Goal: Transaction & Acquisition: Purchase product/service

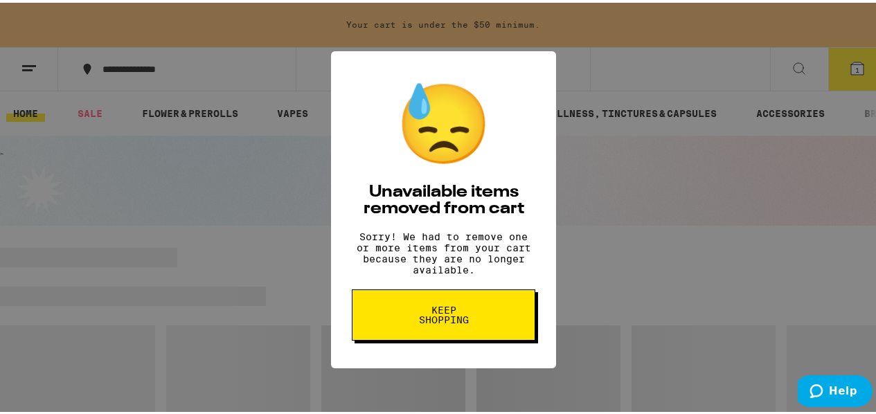
click at [398, 338] on button "Keep Shopping" at bounding box center [443, 312] width 183 height 51
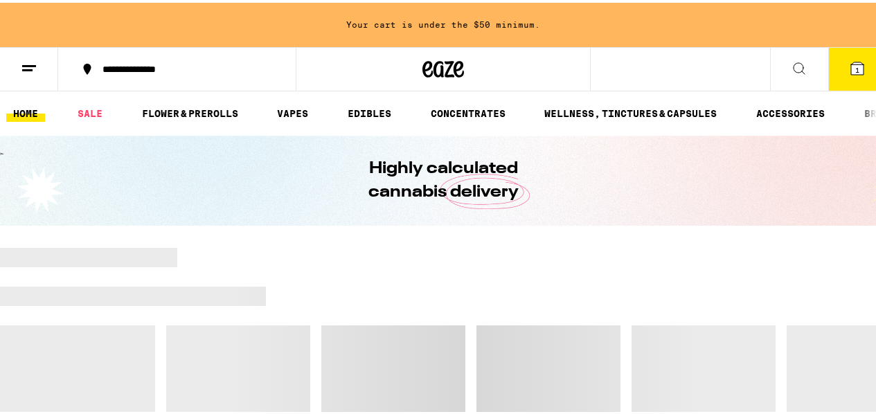
click at [855, 65] on span "1" at bounding box center [857, 67] width 4 height 8
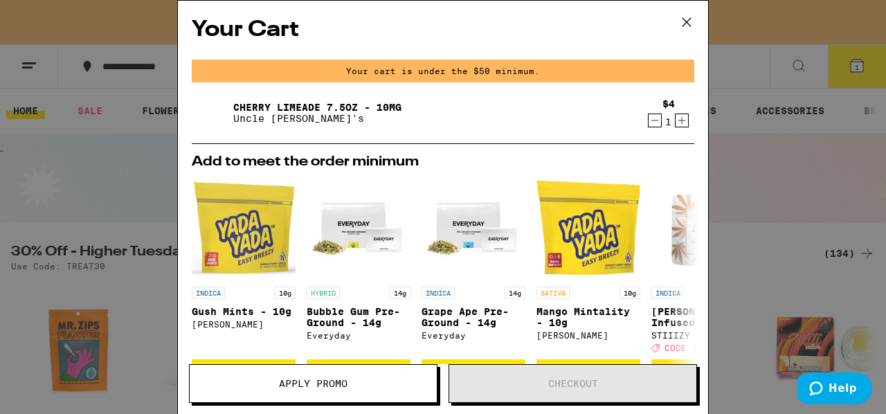
click at [642, 120] on div "$4 1" at bounding box center [668, 112] width 52 height 29
click at [649, 124] on icon "Decrement" at bounding box center [655, 120] width 12 height 17
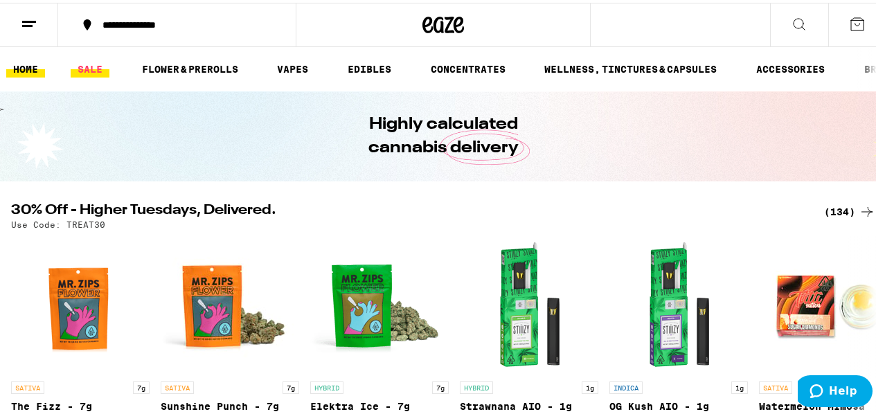
click at [78, 67] on link "SALE" at bounding box center [90, 66] width 39 height 17
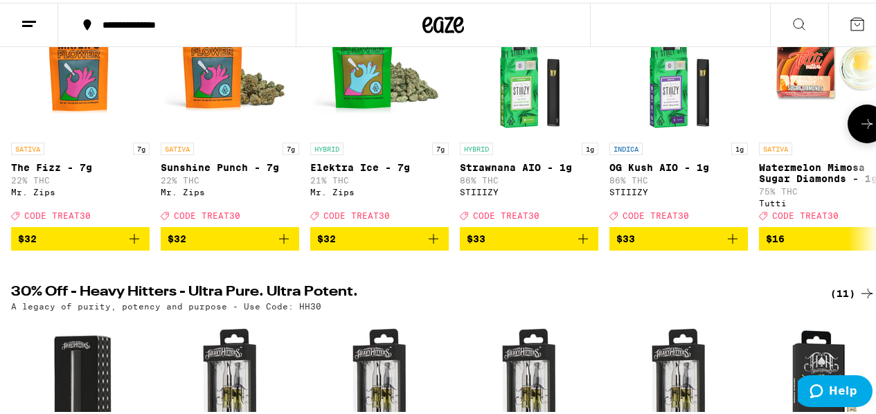
scroll to position [116, 0]
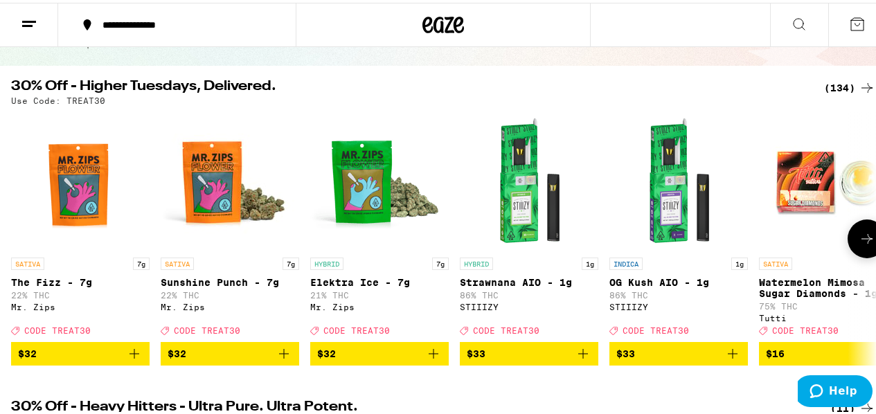
click at [863, 240] on icon at bounding box center [866, 236] width 17 height 17
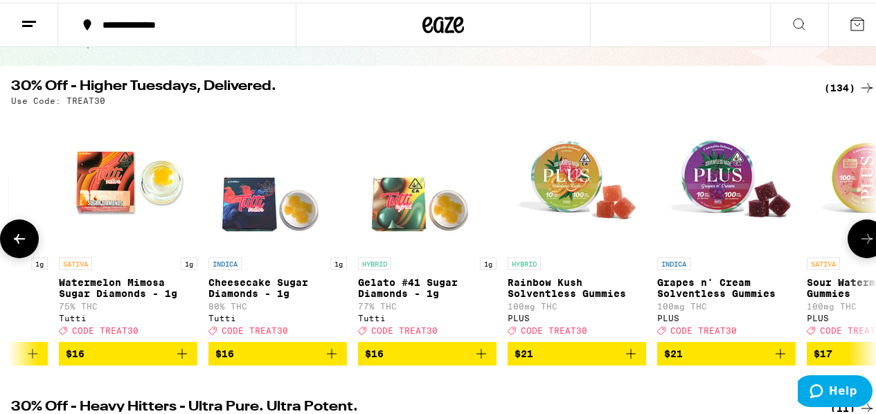
scroll to position [0, 703]
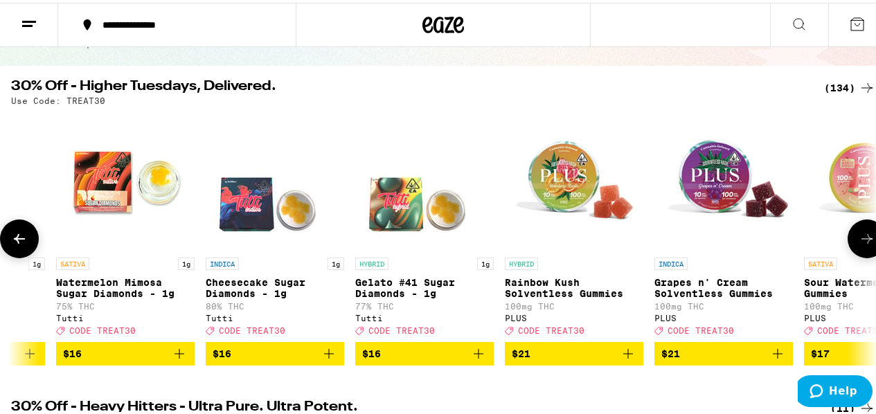
click at [863, 240] on icon at bounding box center [866, 236] width 17 height 17
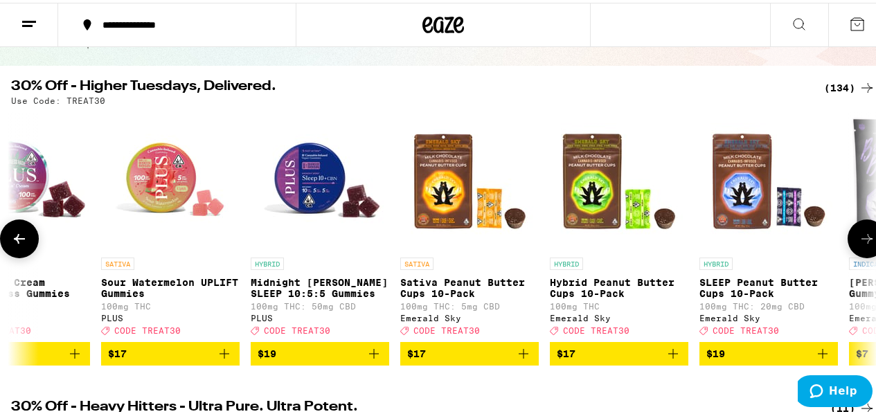
click at [863, 240] on icon at bounding box center [866, 236] width 17 height 17
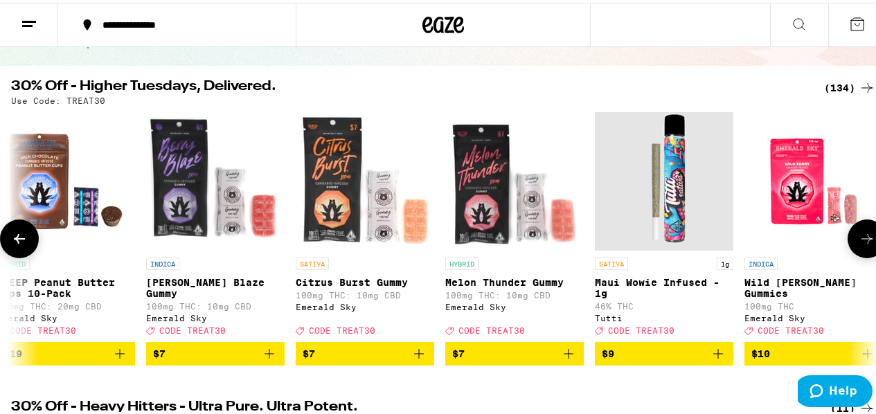
click at [863, 240] on icon at bounding box center [866, 236] width 17 height 17
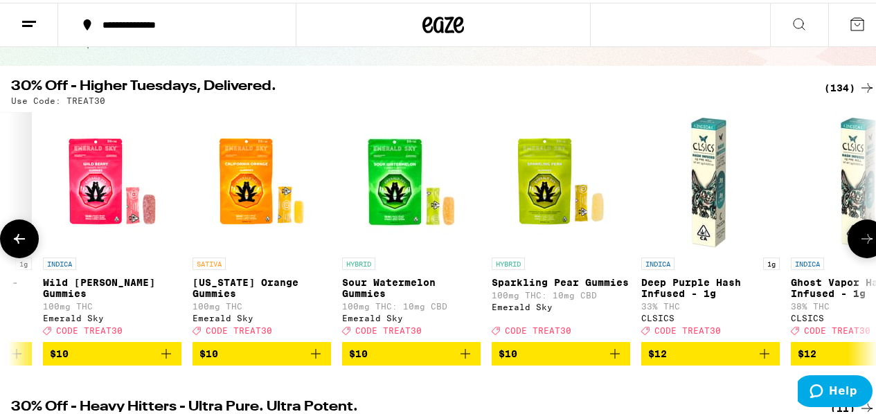
scroll to position [0, 2811]
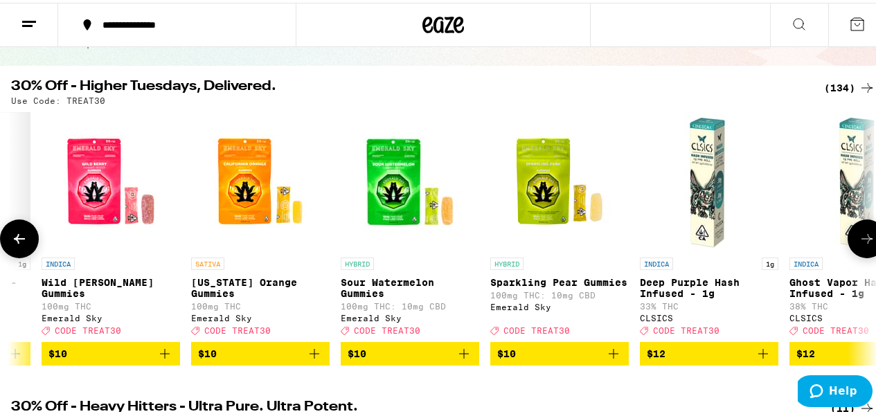
click at [606, 357] on icon "Add to bag" at bounding box center [613, 351] width 17 height 17
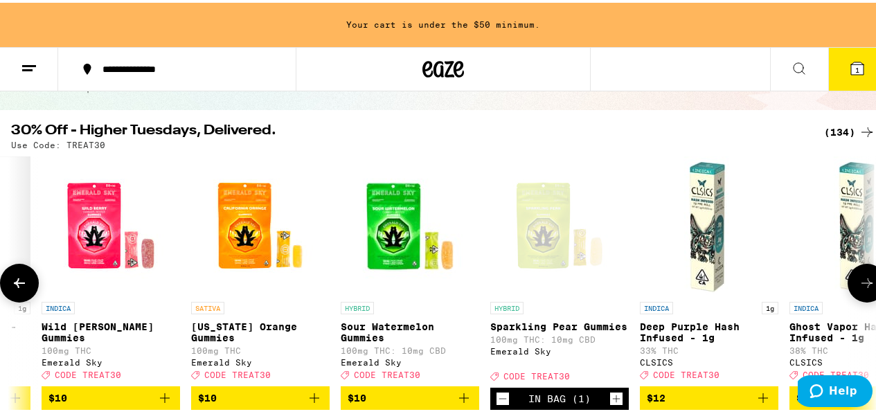
scroll to position [160, 0]
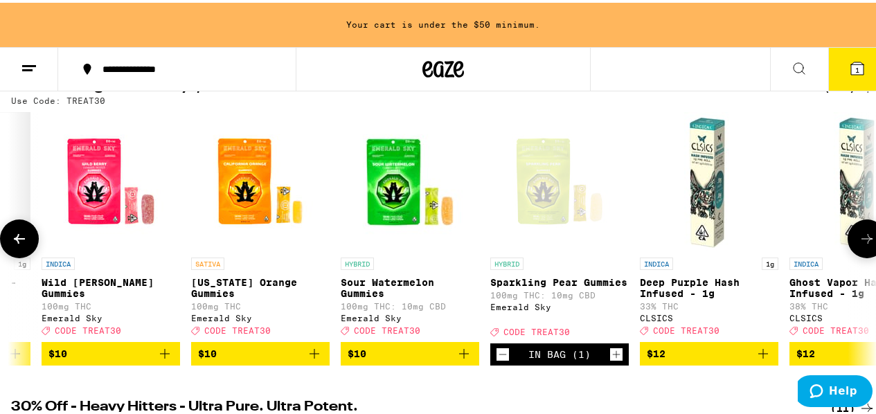
click at [860, 244] on icon at bounding box center [866, 236] width 17 height 17
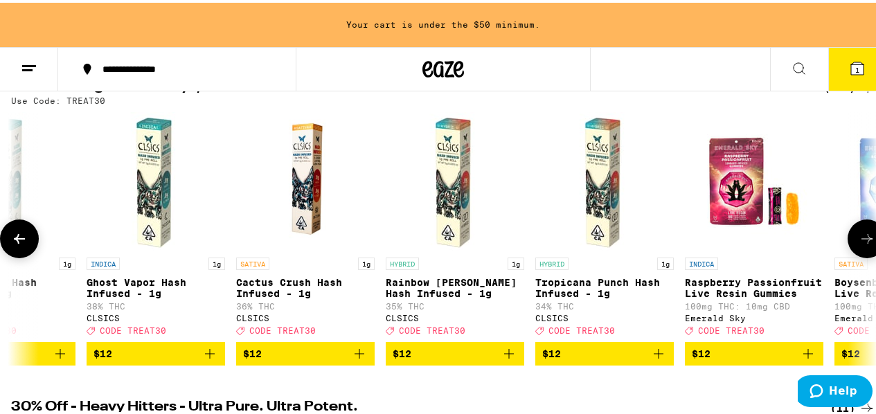
click at [860, 244] on icon at bounding box center [866, 236] width 17 height 17
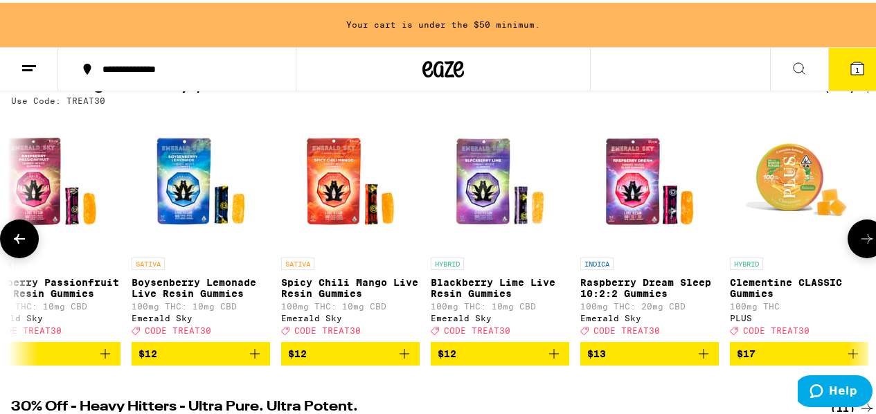
click at [859, 244] on icon at bounding box center [866, 236] width 17 height 17
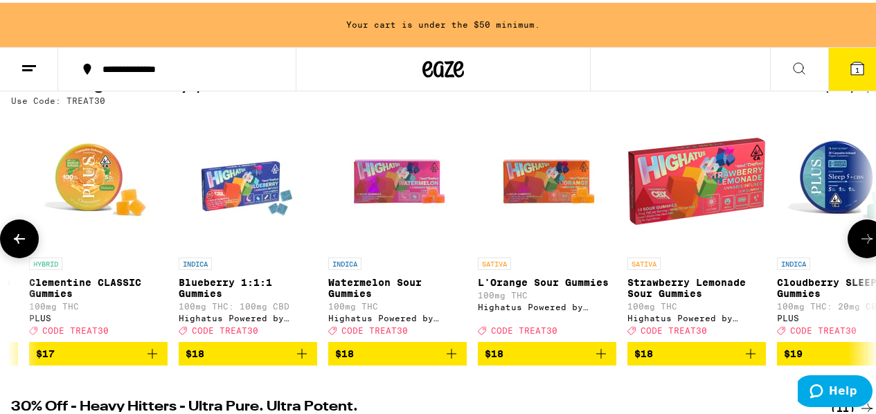
scroll to position [0, 4919]
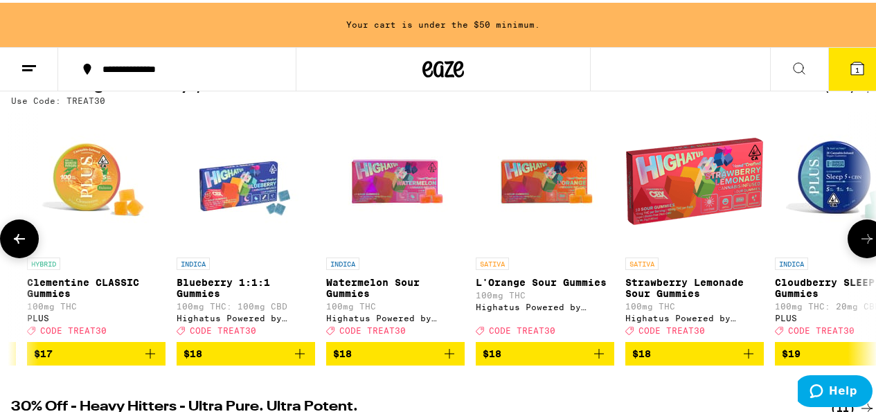
click at [17, 244] on icon at bounding box center [19, 236] width 17 height 17
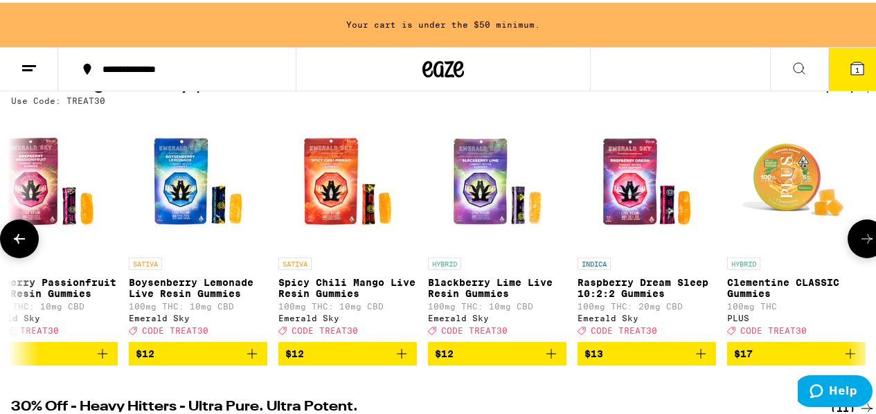
scroll to position [0, 4216]
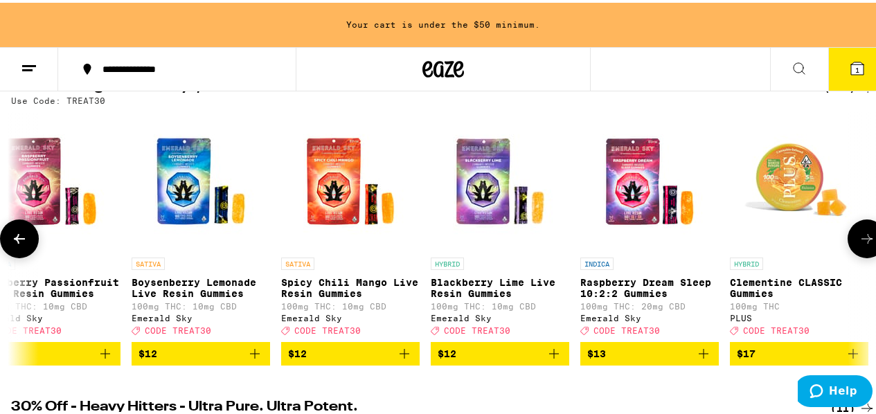
click at [869, 237] on button at bounding box center [866, 236] width 39 height 39
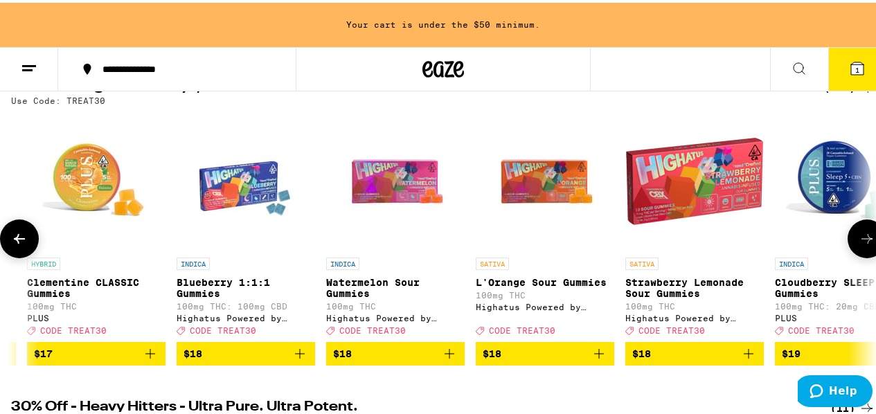
click at [869, 237] on button at bounding box center [866, 236] width 39 height 39
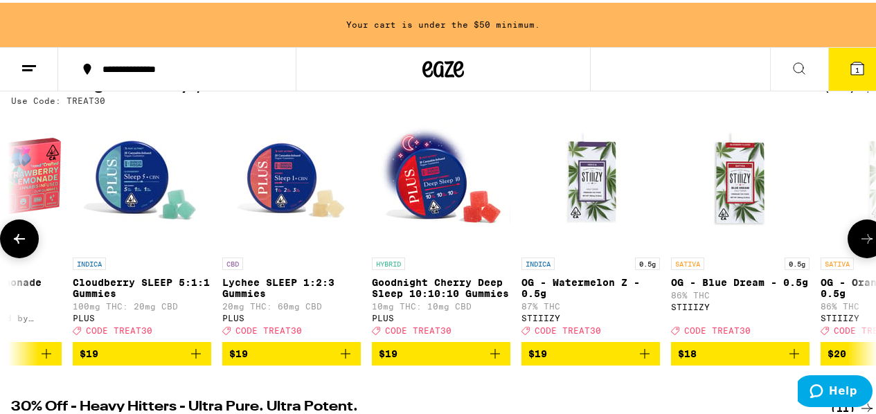
scroll to position [0, 5621]
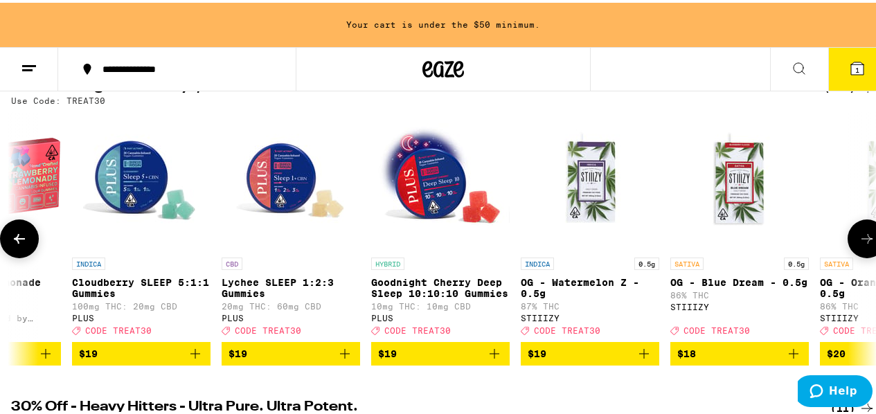
click at [869, 237] on button at bounding box center [866, 236] width 39 height 39
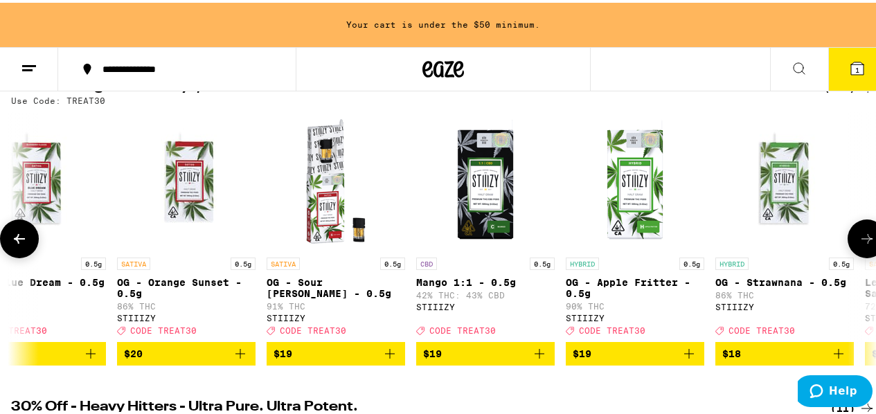
click at [869, 237] on button at bounding box center [866, 236] width 39 height 39
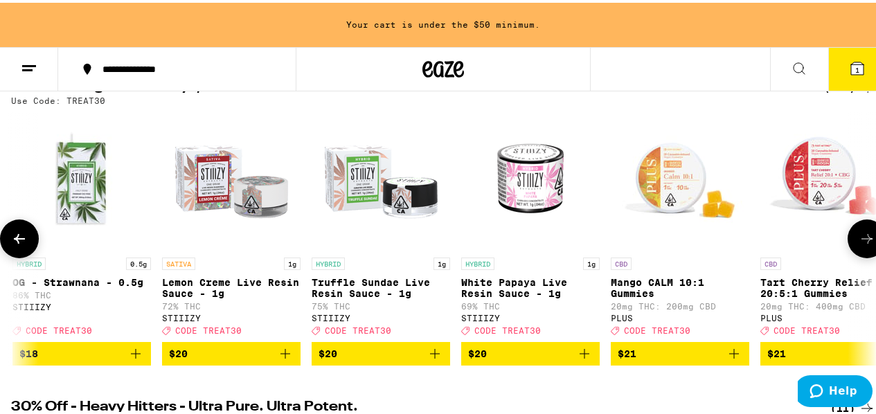
click at [869, 237] on button at bounding box center [866, 236] width 39 height 39
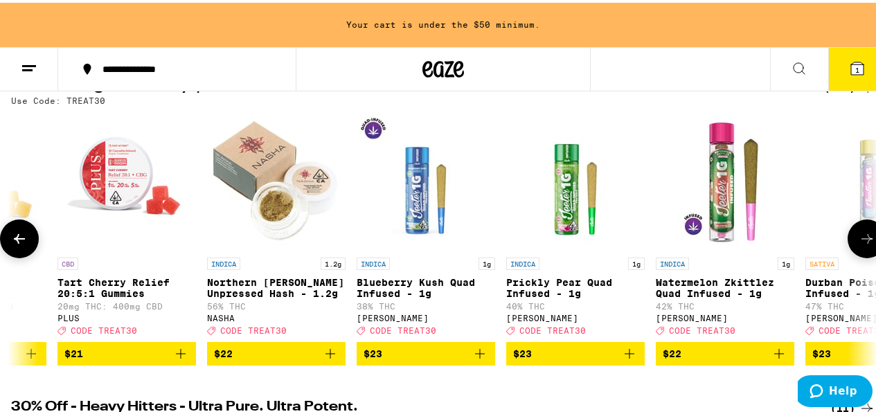
click at [869, 237] on button at bounding box center [866, 236] width 39 height 39
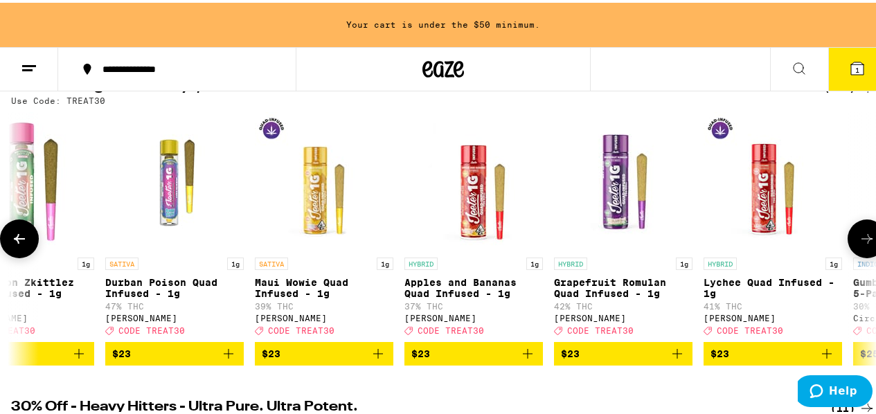
click at [869, 237] on button at bounding box center [866, 236] width 39 height 39
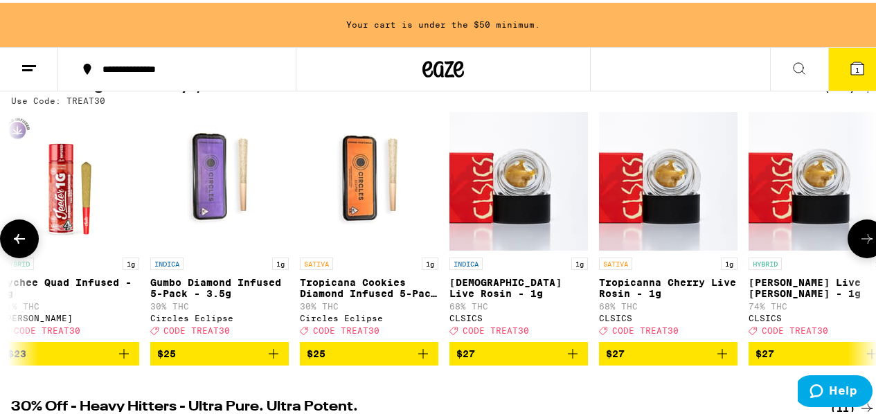
click at [869, 237] on button at bounding box center [866, 236] width 39 height 39
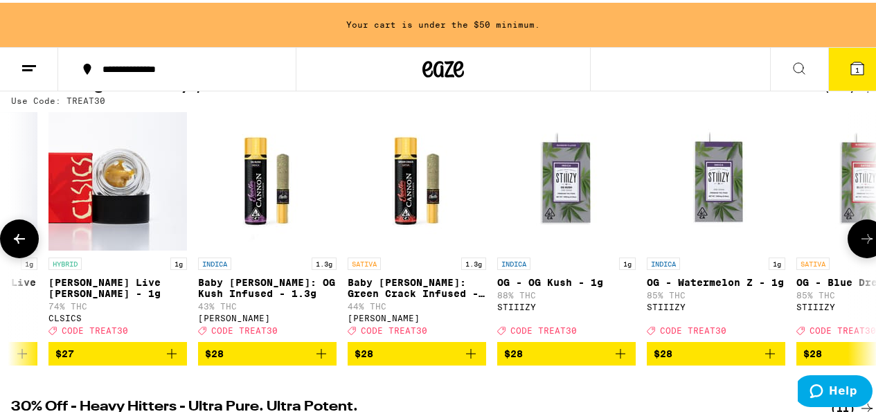
scroll to position [0, 9835]
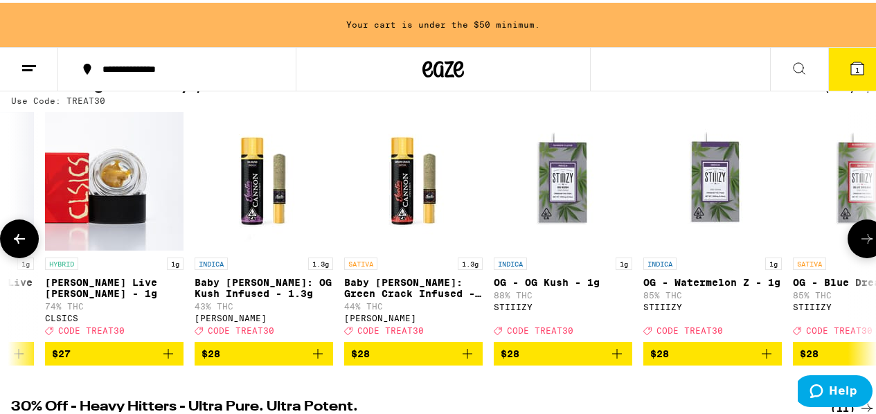
click at [869, 237] on button at bounding box center [866, 236] width 39 height 39
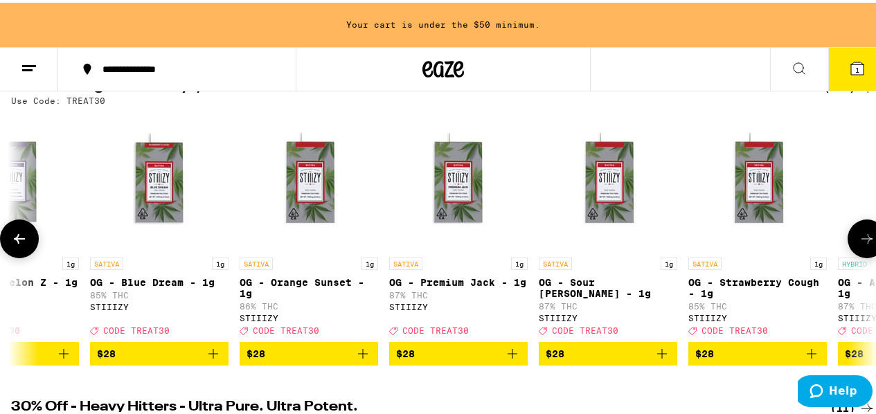
click at [869, 237] on button at bounding box center [866, 236] width 39 height 39
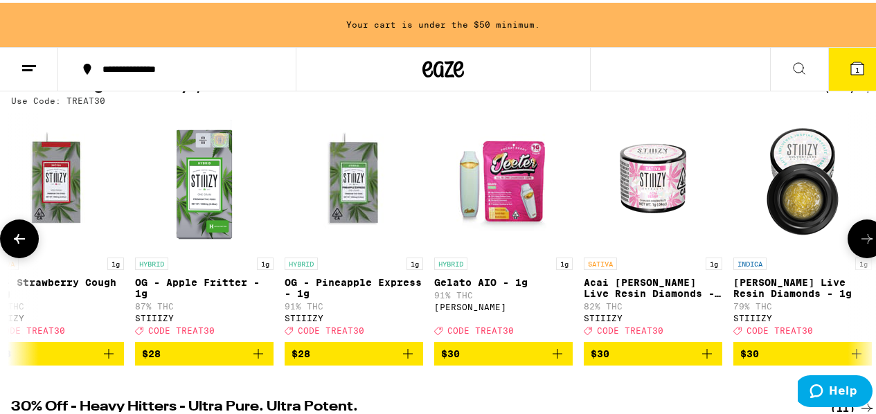
click at [869, 237] on button at bounding box center [866, 236] width 39 height 39
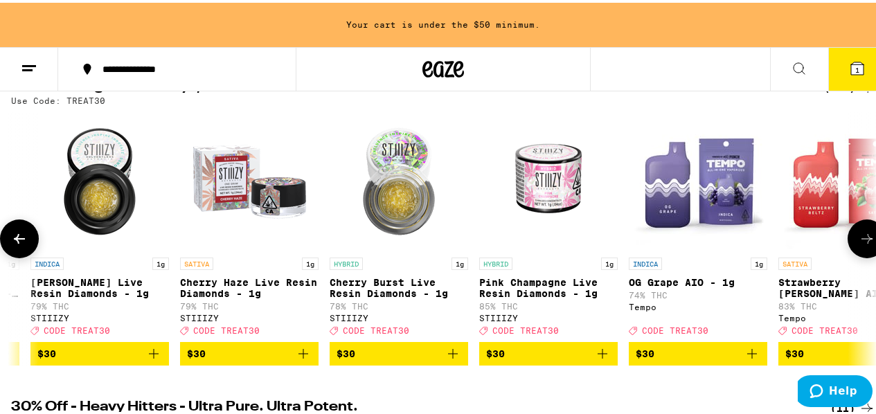
click at [869, 238] on button at bounding box center [866, 236] width 39 height 39
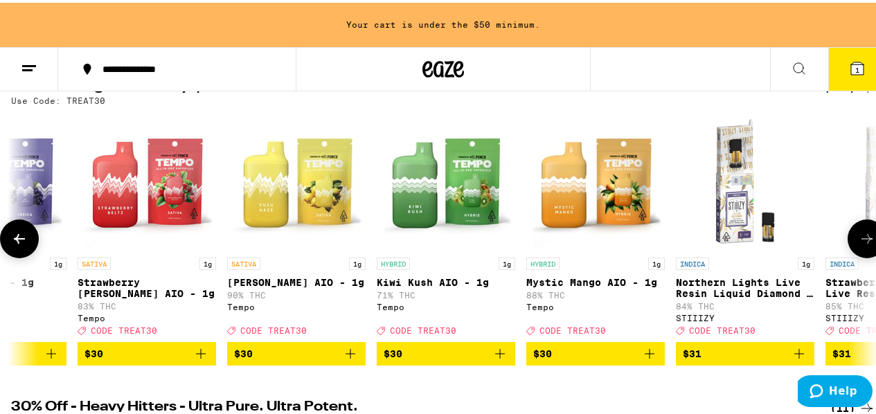
scroll to position [0, 12646]
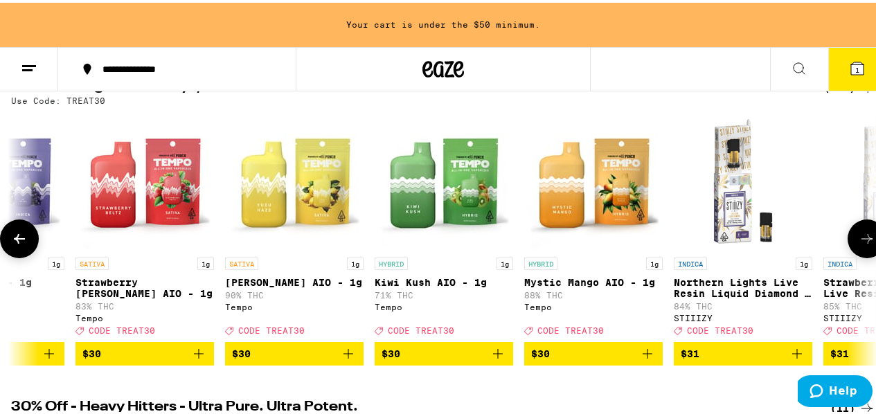
click at [869, 238] on button at bounding box center [866, 236] width 39 height 39
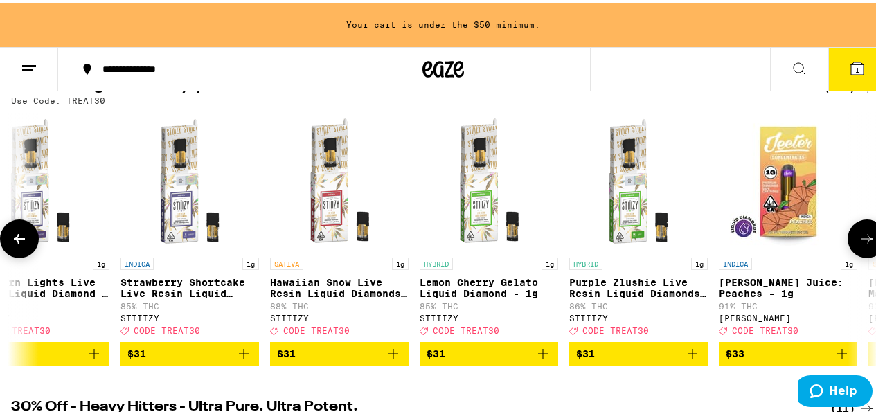
click at [869, 238] on button at bounding box center [866, 236] width 39 height 39
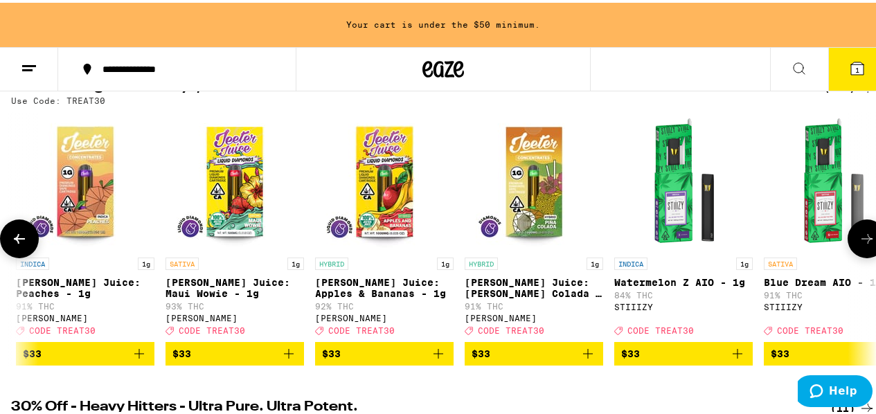
click at [869, 238] on button at bounding box center [866, 236] width 39 height 39
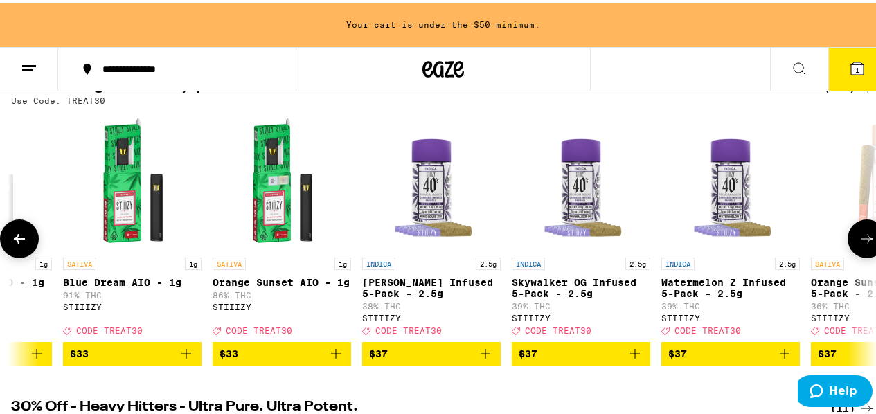
click at [869, 238] on button at bounding box center [866, 236] width 39 height 39
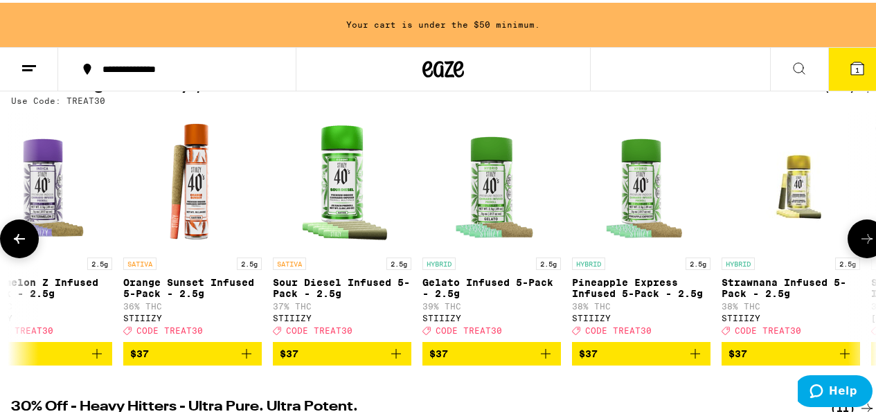
click at [869, 238] on button at bounding box center [866, 236] width 39 height 39
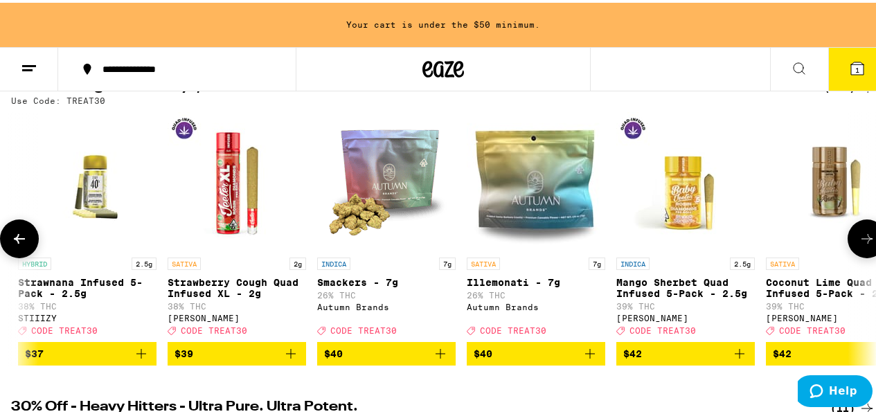
scroll to position [0, 16146]
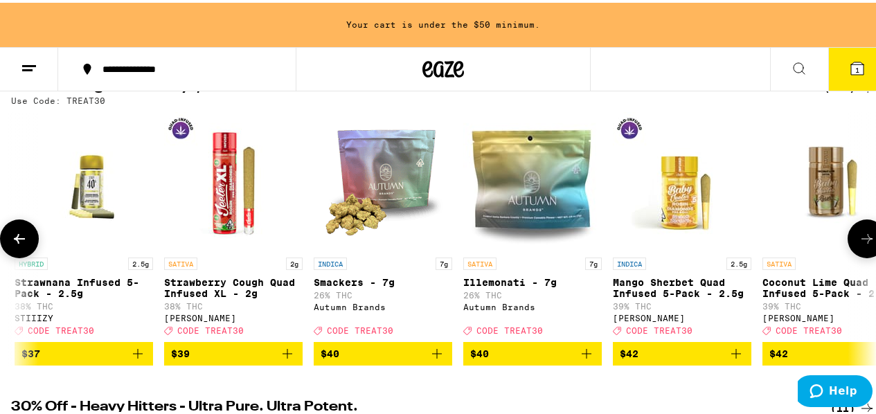
click at [869, 238] on button at bounding box center [866, 236] width 39 height 39
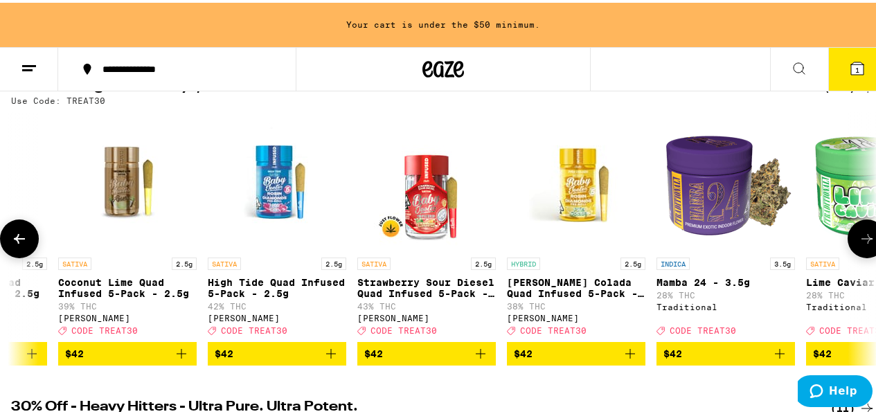
click at [869, 238] on button at bounding box center [866, 236] width 39 height 39
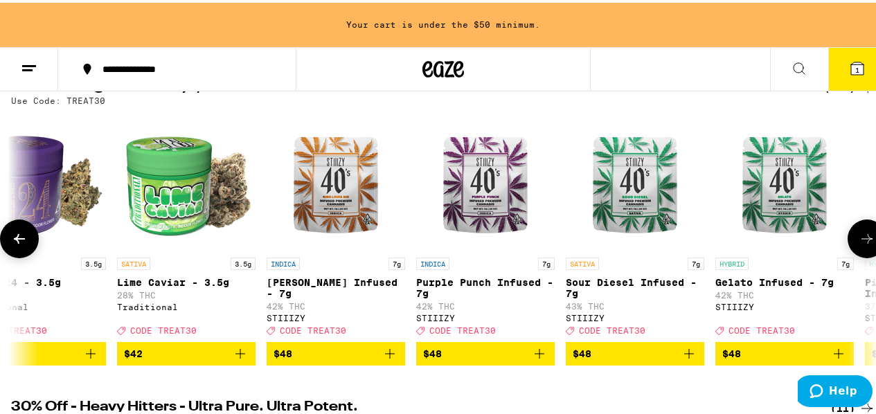
scroll to position [0, 17551]
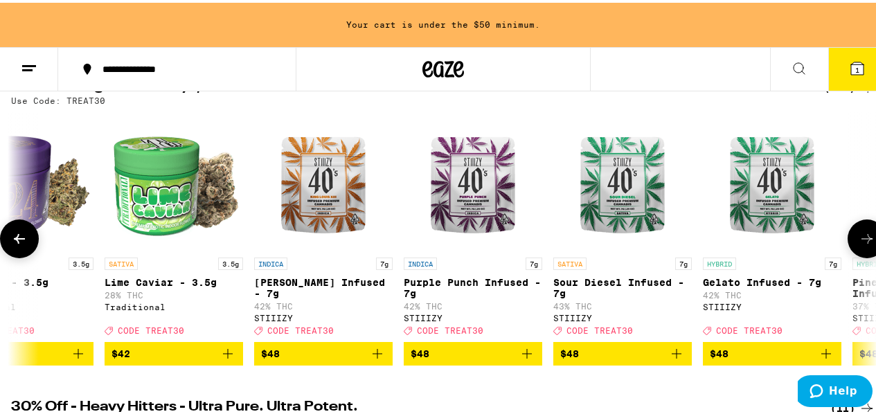
click at [28, 244] on button at bounding box center [19, 236] width 39 height 39
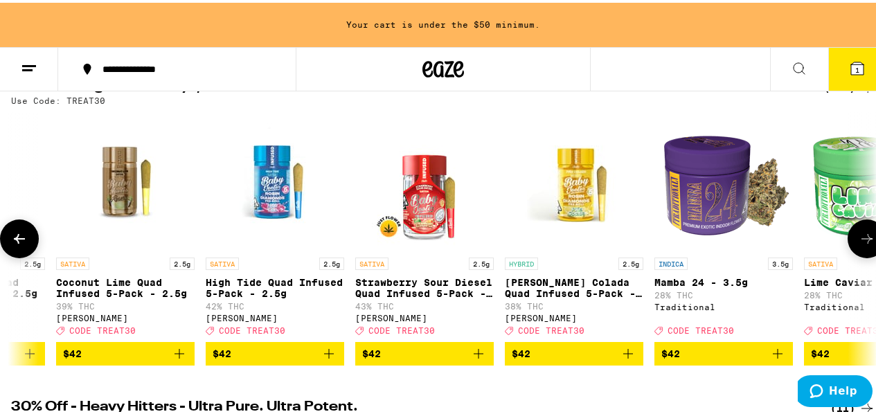
scroll to position [0, 16849]
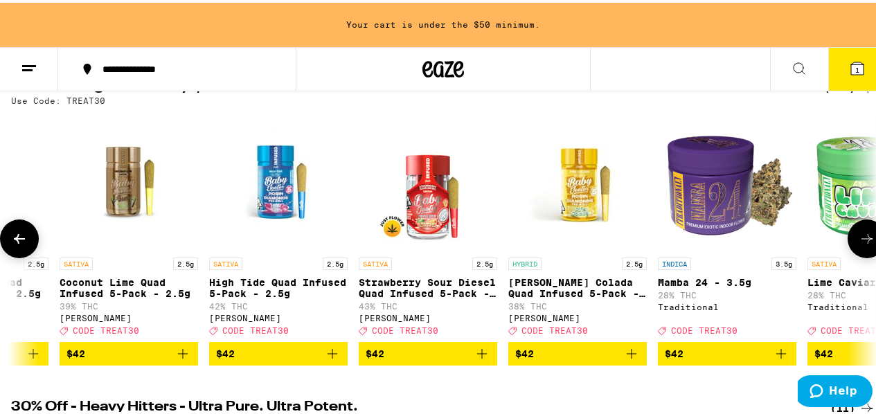
click at [847, 249] on button at bounding box center [866, 236] width 39 height 39
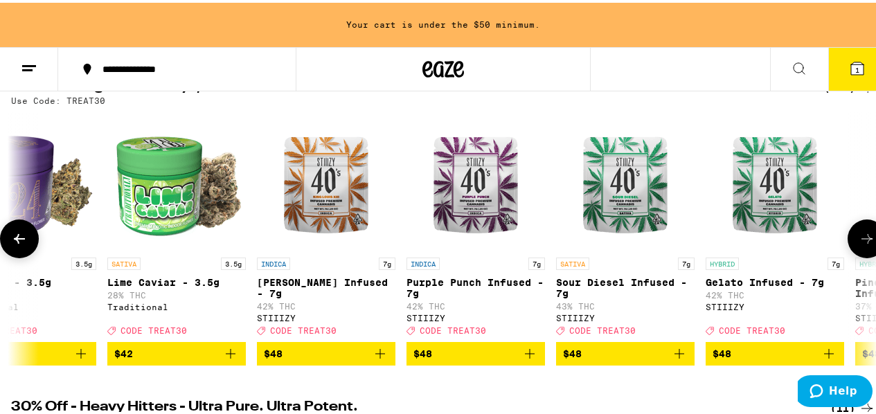
scroll to position [0, 17551]
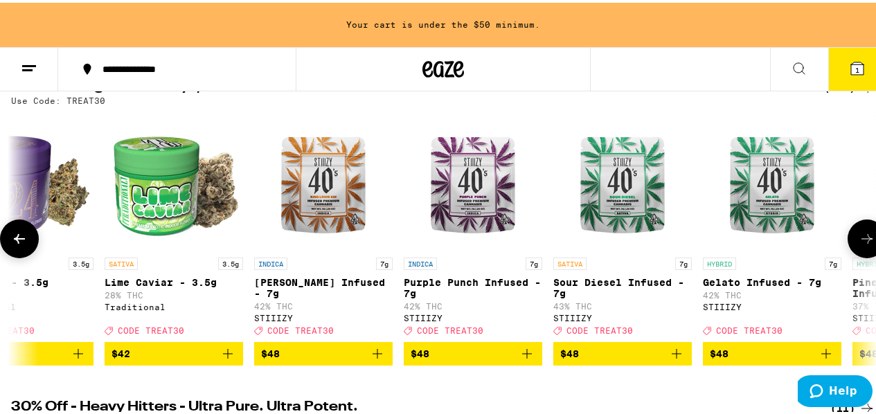
click at [847, 249] on button at bounding box center [866, 236] width 39 height 39
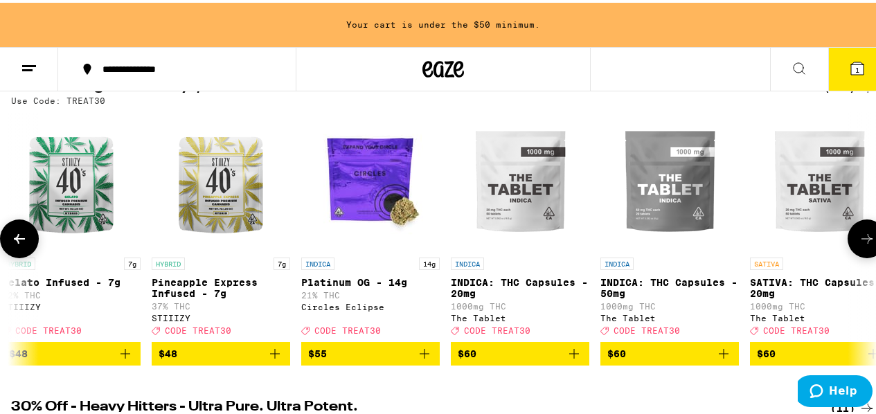
scroll to position [0, 18254]
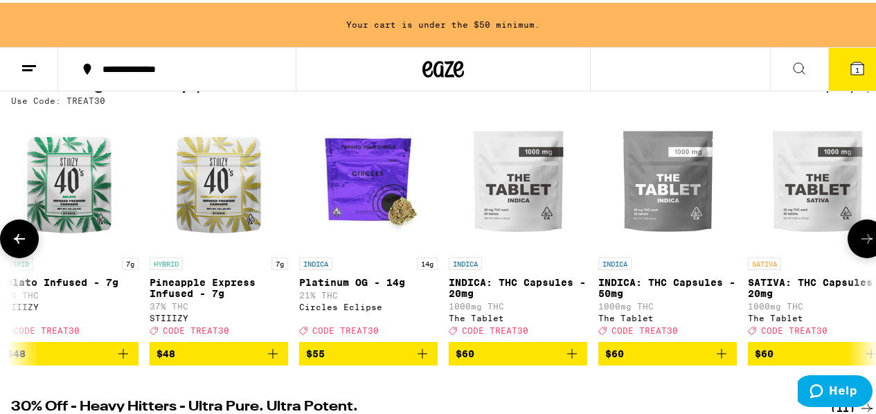
click at [425, 357] on icon "Add to bag" at bounding box center [422, 351] width 17 height 17
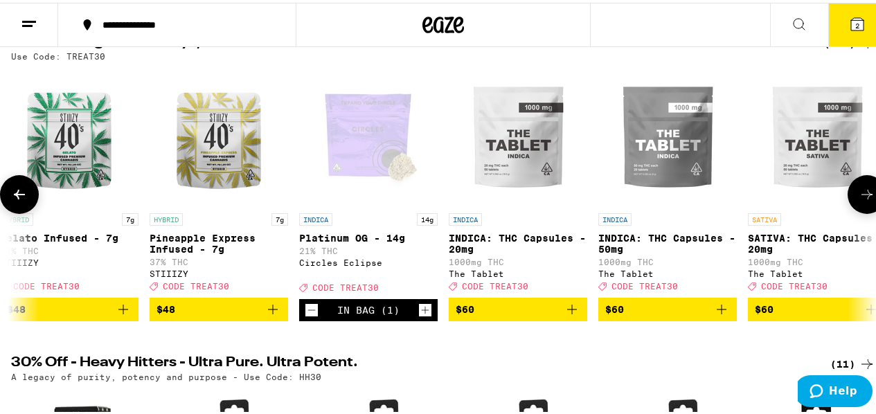
scroll to position [116, 0]
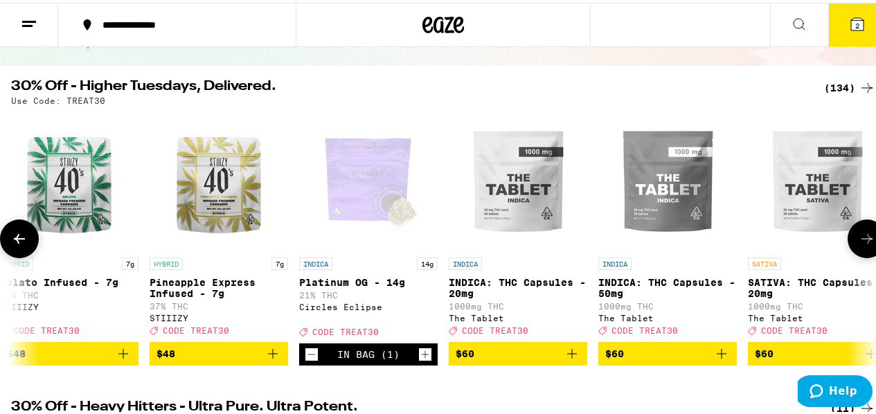
click at [858, 239] on icon at bounding box center [866, 236] width 17 height 17
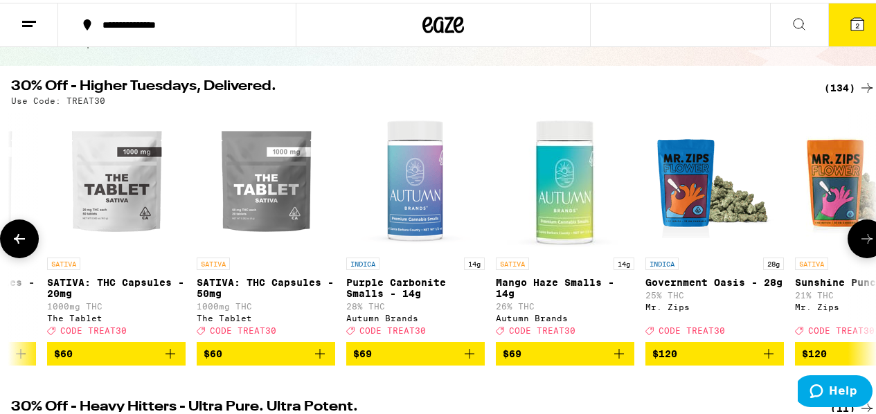
scroll to position [0, 18956]
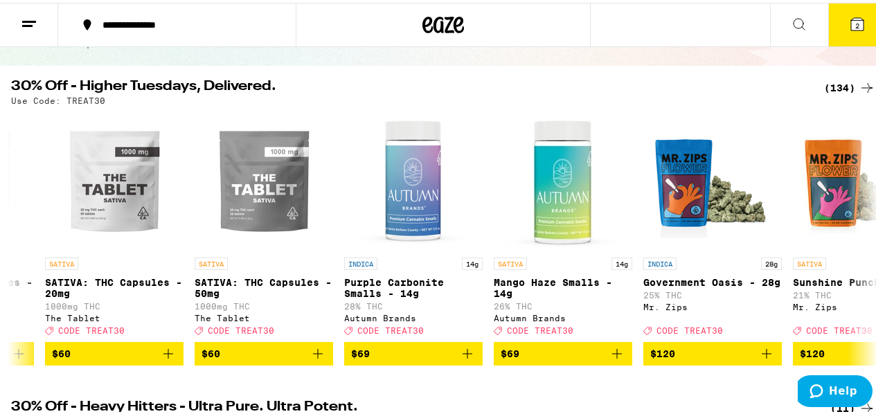
click at [842, 31] on button "2" at bounding box center [857, 22] width 58 height 43
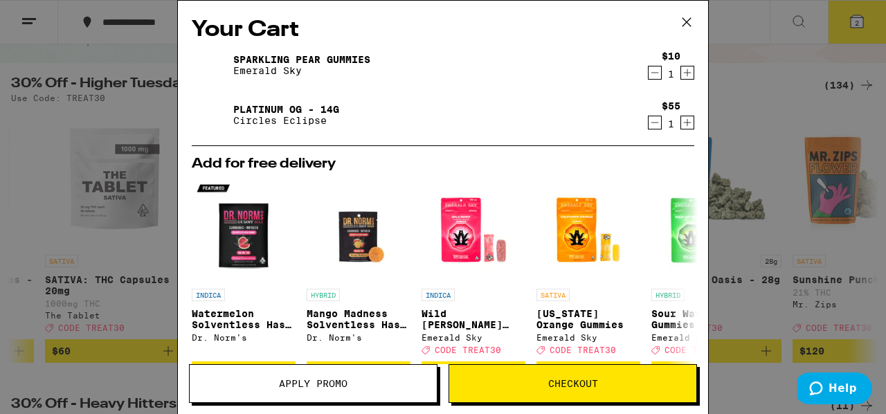
click at [649, 70] on icon "Decrement" at bounding box center [655, 72] width 12 height 17
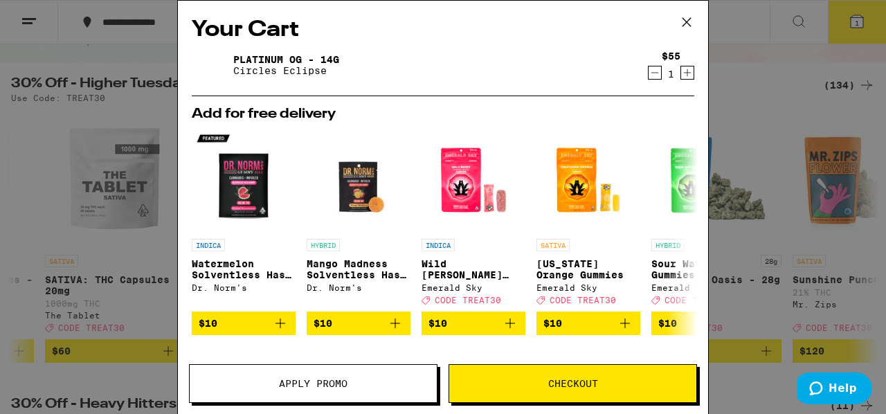
click at [770, 19] on div "Your Cart Platinum OG - 14g Circles Eclipse $55 1 Add for free delivery INDICA …" at bounding box center [443, 207] width 886 height 414
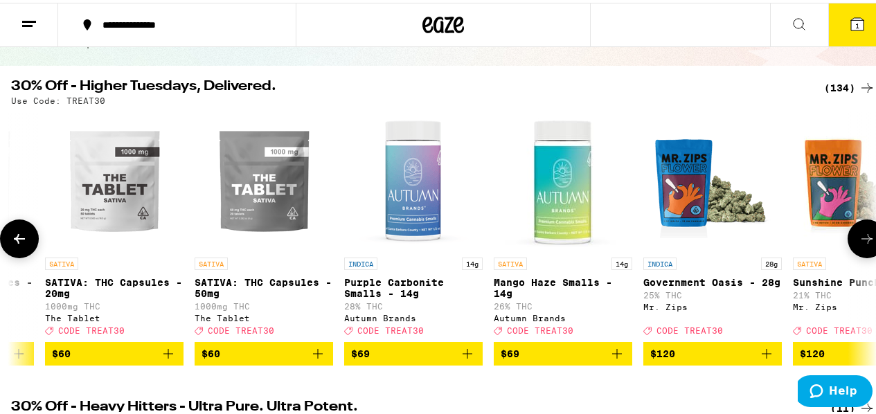
click at [847, 251] on button at bounding box center [866, 236] width 39 height 39
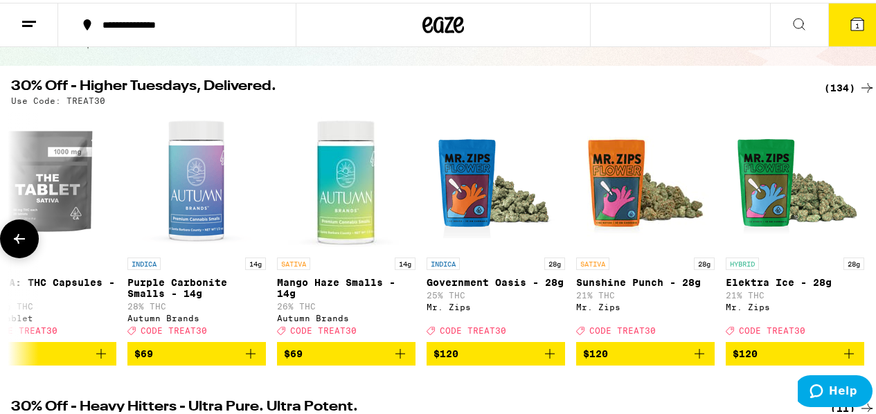
scroll to position [0, 19184]
click at [847, 251] on div at bounding box center [866, 236] width 39 height 39
click at [10, 255] on div at bounding box center [19, 236] width 39 height 39
click at [18, 251] on button at bounding box center [19, 236] width 39 height 39
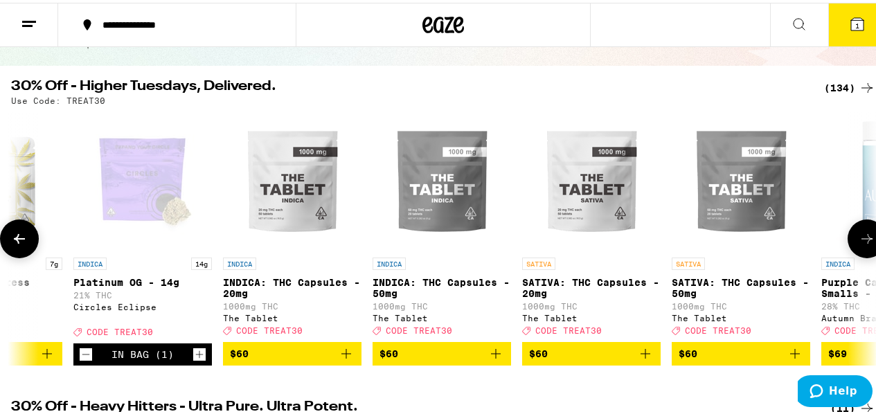
click at [17, 251] on button at bounding box center [19, 236] width 39 height 39
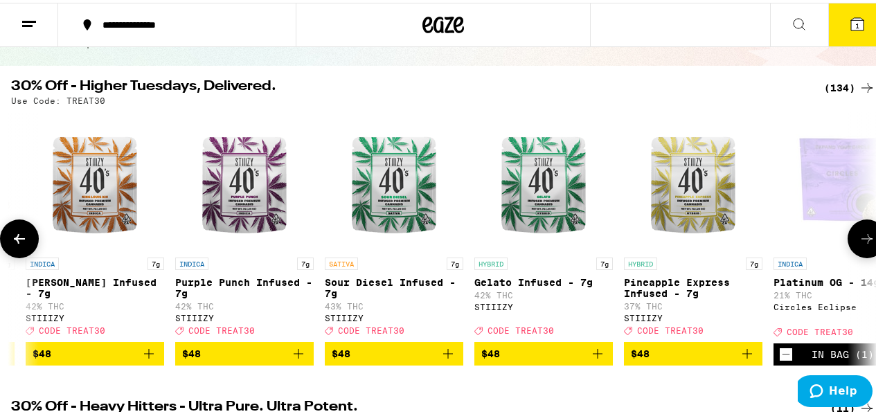
scroll to position [0, 17778]
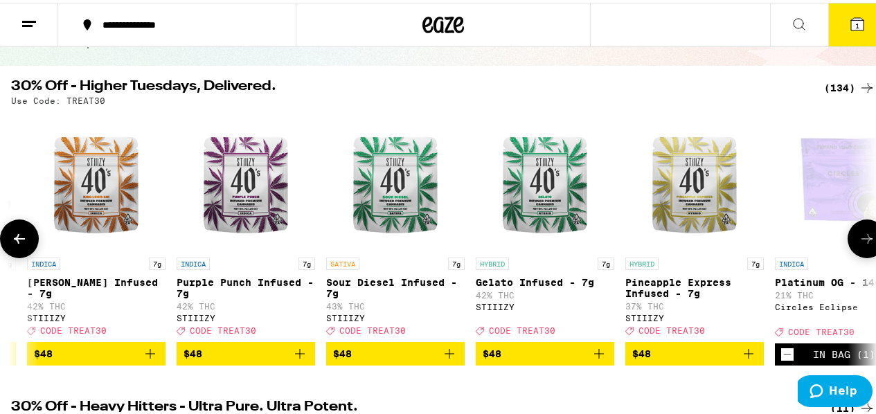
click at [17, 251] on button at bounding box center [19, 236] width 39 height 39
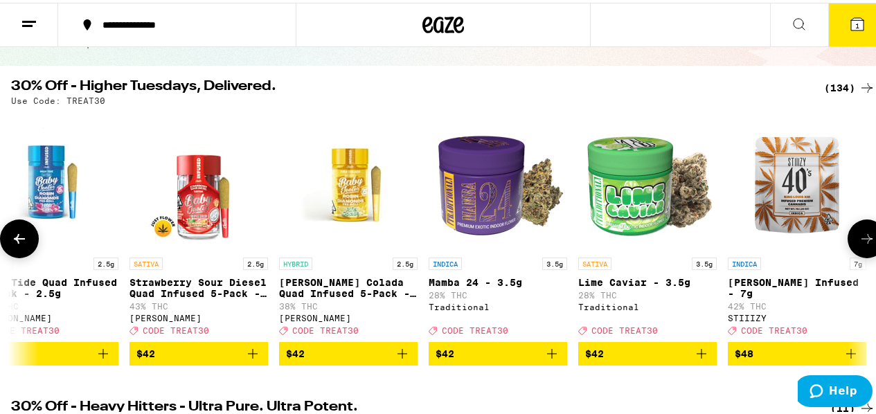
scroll to position [0, 17076]
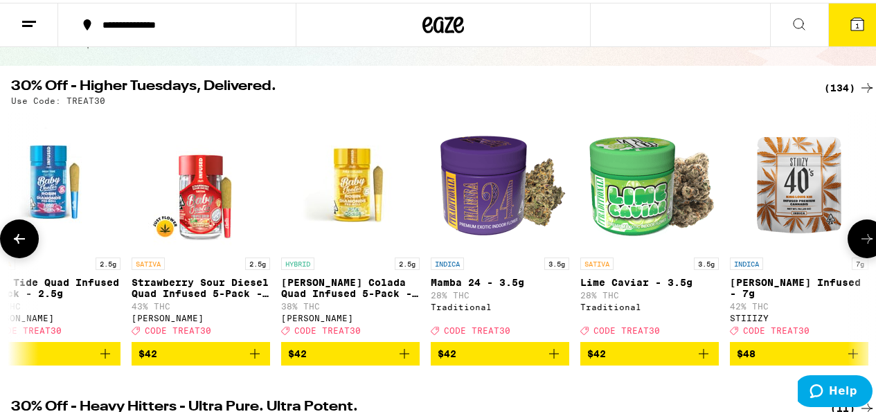
click at [17, 251] on button at bounding box center [19, 236] width 39 height 39
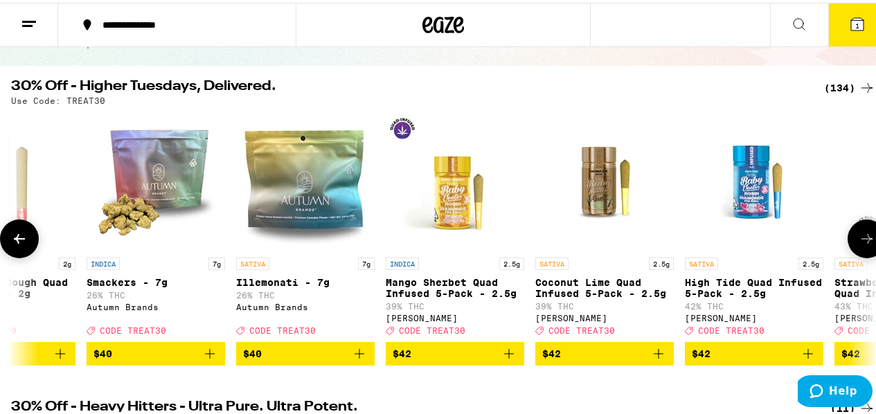
click at [17, 251] on button at bounding box center [19, 236] width 39 height 39
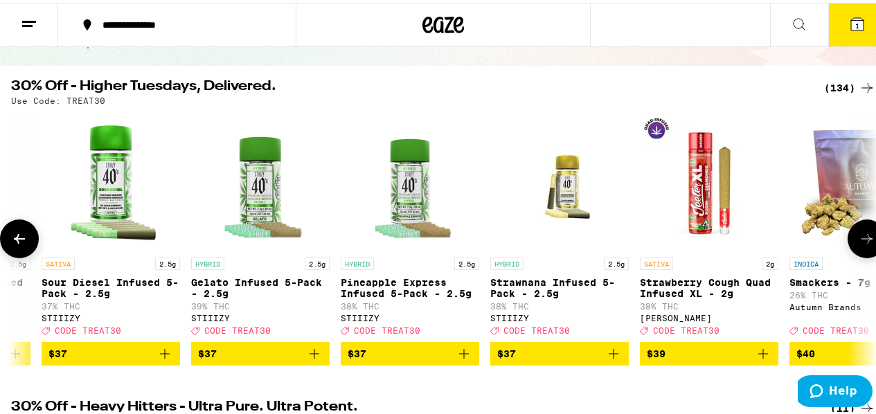
click at [17, 251] on button at bounding box center [19, 236] width 39 height 39
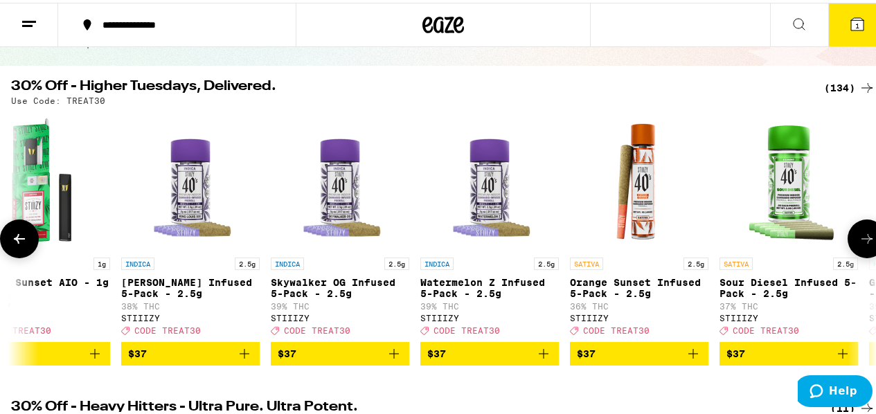
click at [17, 251] on button at bounding box center [19, 236] width 39 height 39
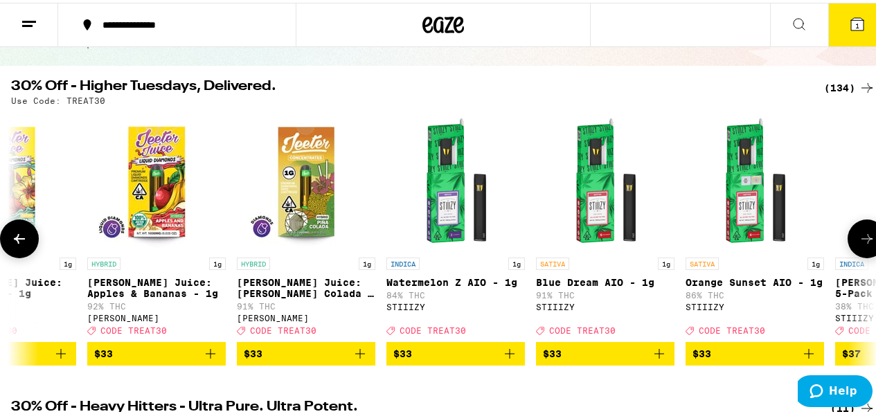
click at [17, 251] on button at bounding box center [19, 236] width 39 height 39
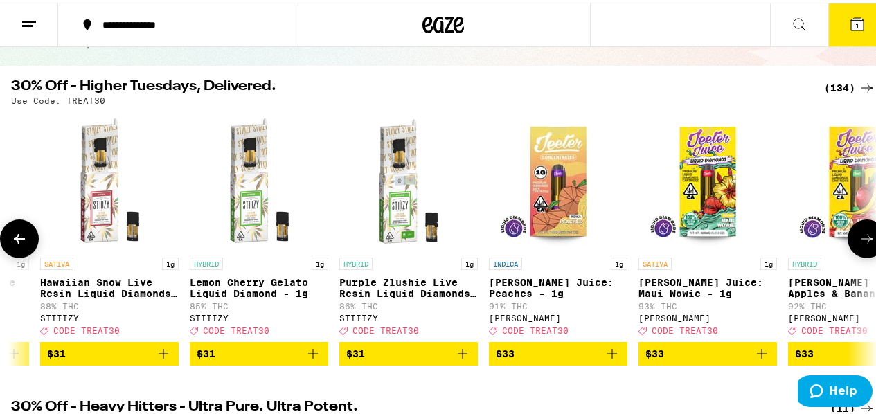
click at [17, 251] on button at bounding box center [19, 236] width 39 height 39
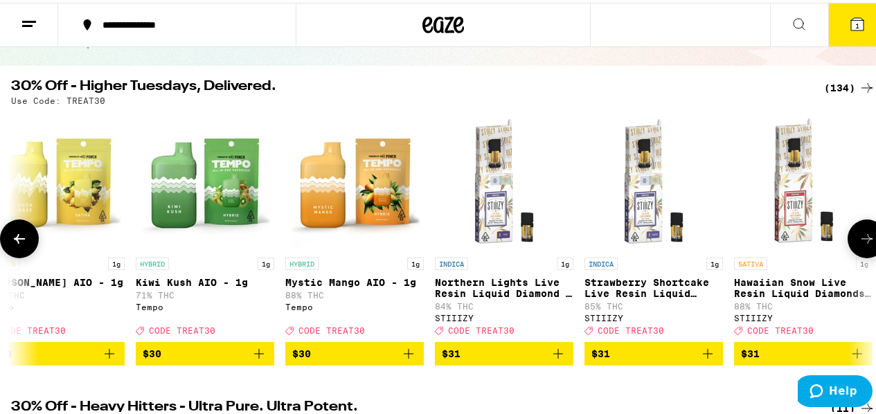
click at [17, 251] on button at bounding box center [19, 236] width 39 height 39
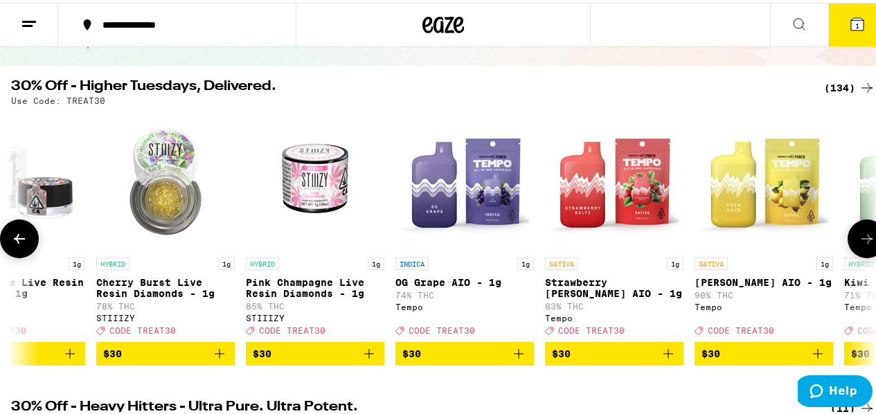
click at [17, 251] on button at bounding box center [19, 236] width 39 height 39
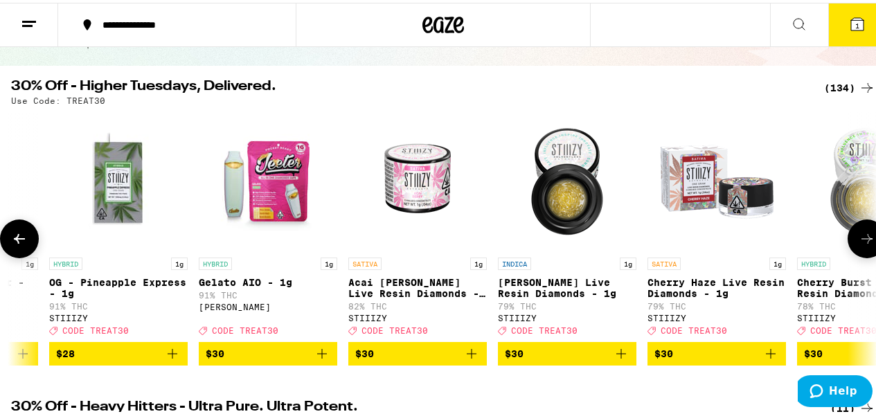
click at [17, 251] on button at bounding box center [19, 236] width 39 height 39
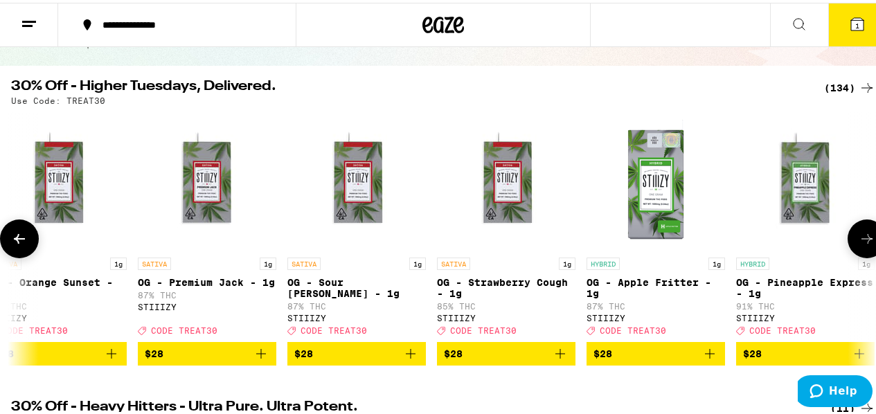
click at [17, 251] on button at bounding box center [19, 236] width 39 height 39
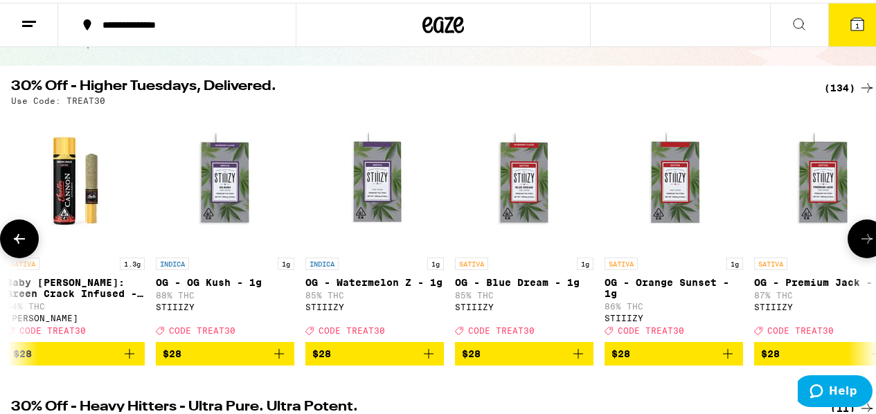
click at [17, 251] on button at bounding box center [19, 236] width 39 height 39
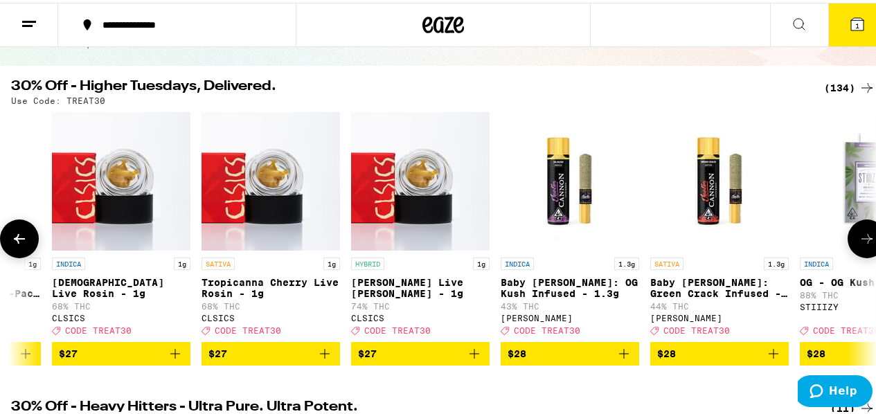
click at [17, 251] on button at bounding box center [19, 236] width 39 height 39
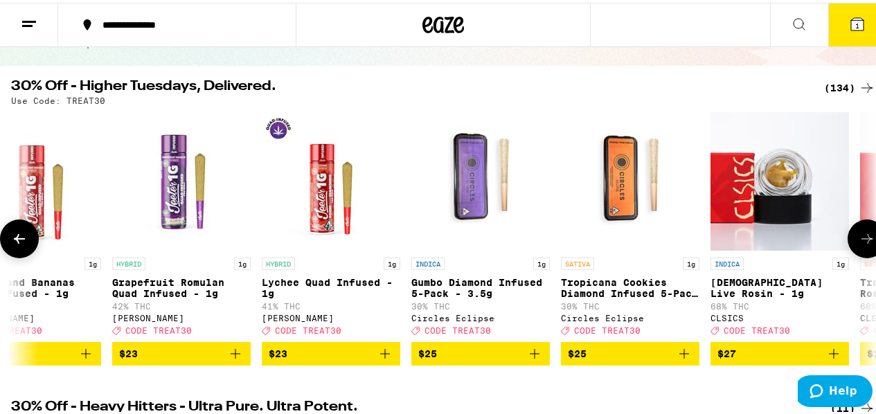
click at [17, 251] on button at bounding box center [19, 236] width 39 height 39
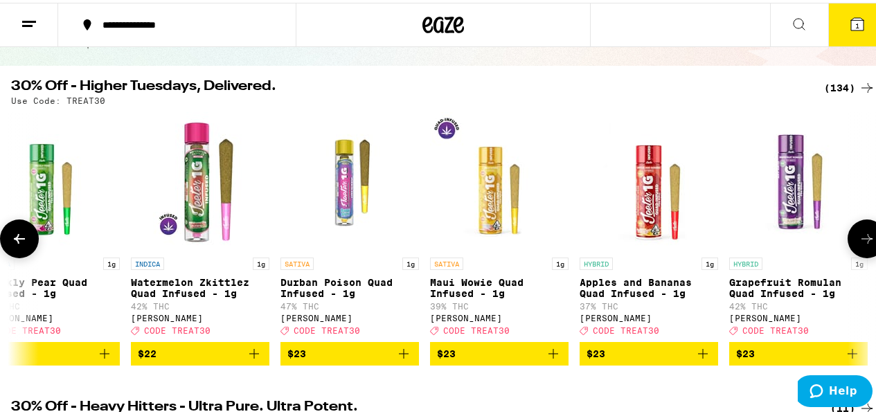
click at [17, 251] on button at bounding box center [19, 236] width 39 height 39
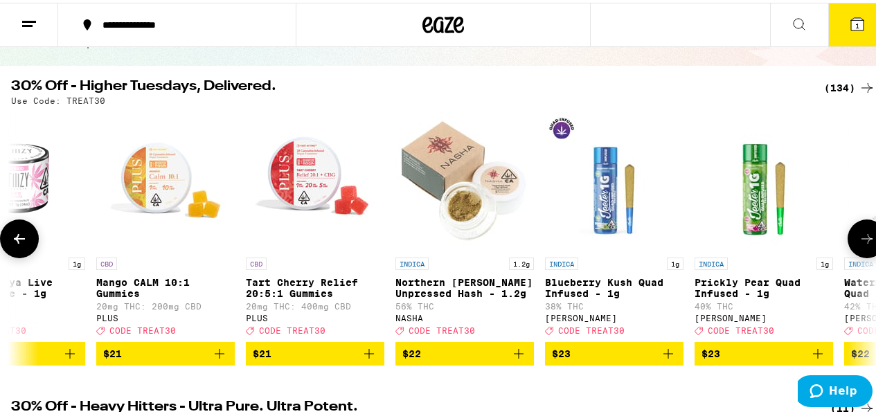
click at [17, 251] on button at bounding box center [19, 236] width 39 height 39
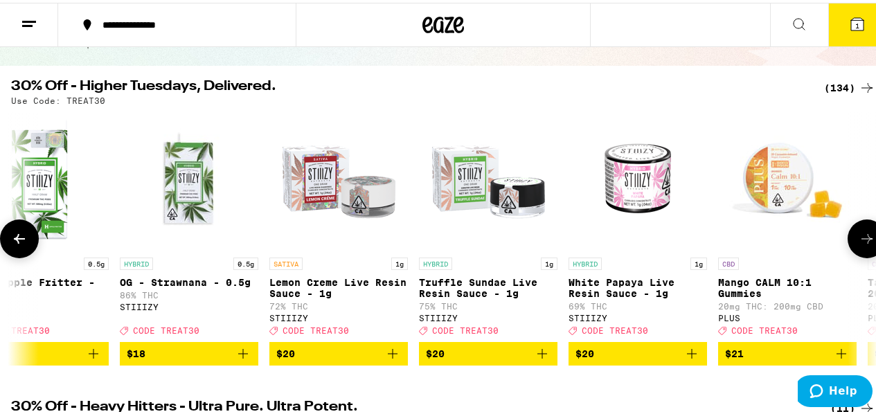
click at [17, 251] on button at bounding box center [19, 236] width 39 height 39
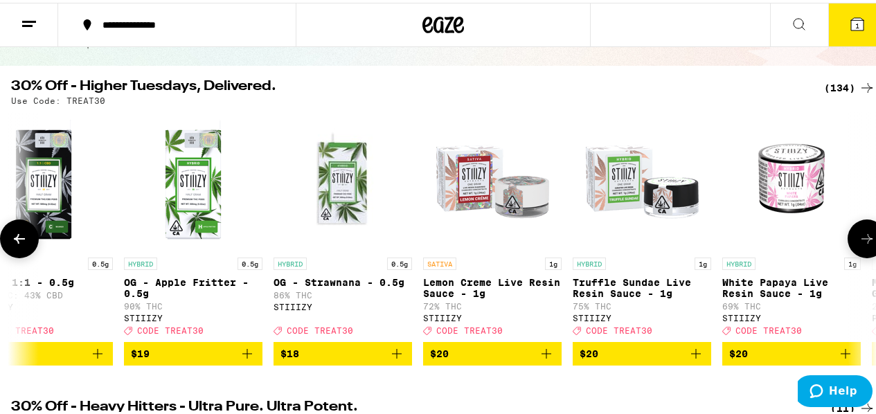
click at [17, 251] on button at bounding box center [19, 236] width 39 height 39
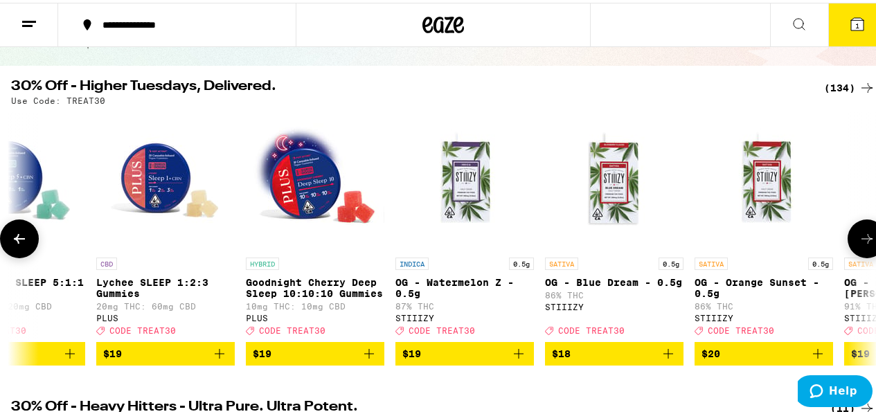
click at [17, 251] on button at bounding box center [19, 236] width 39 height 39
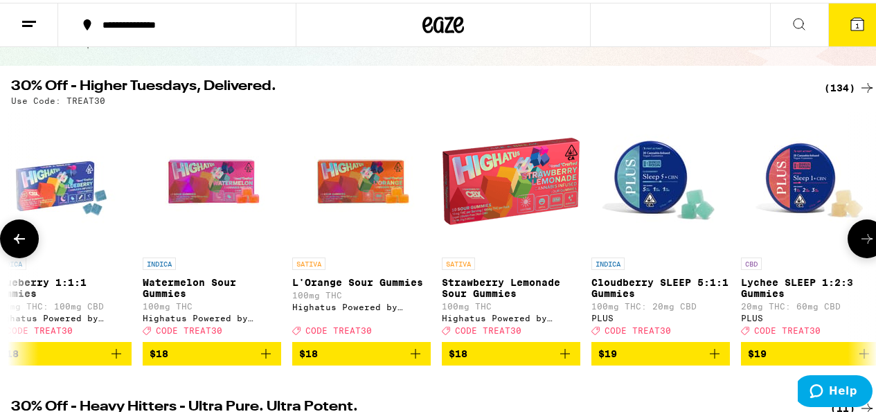
click at [17, 251] on button at bounding box center [19, 236] width 39 height 39
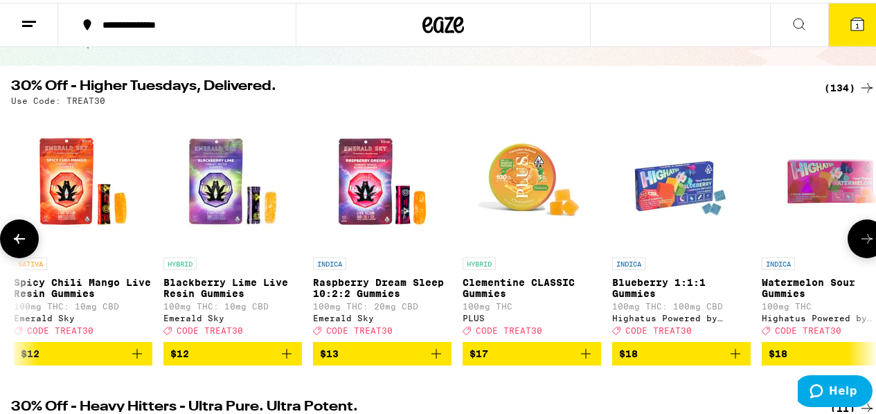
click at [17, 251] on button at bounding box center [19, 236] width 39 height 39
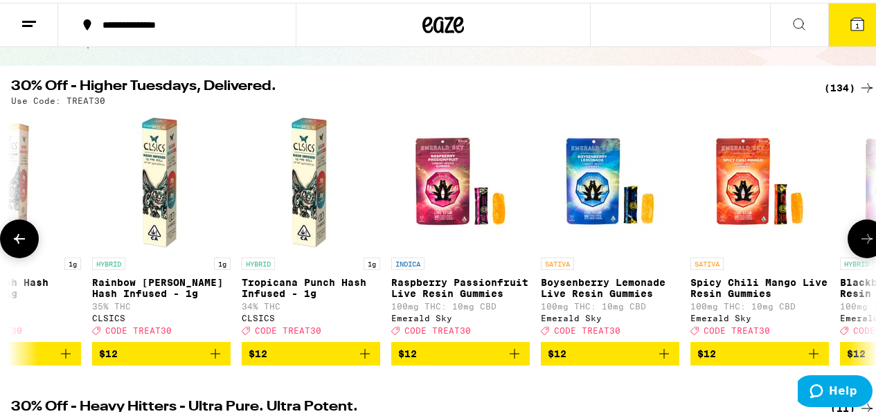
click at [17, 251] on button at bounding box center [19, 236] width 39 height 39
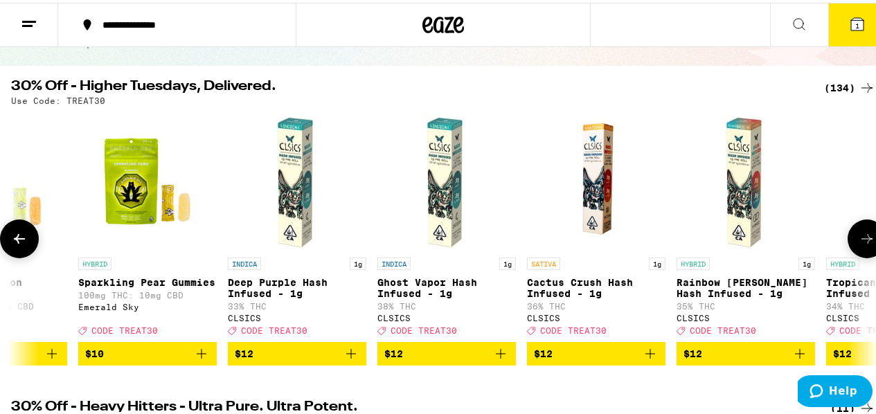
click at [17, 251] on button at bounding box center [19, 236] width 39 height 39
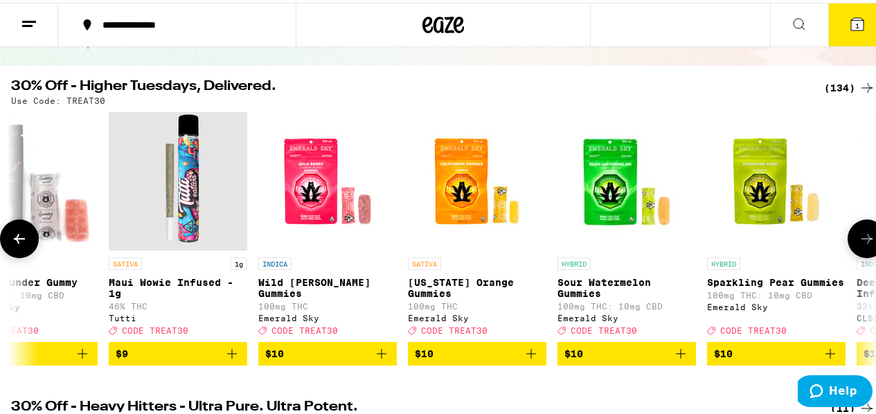
click at [17, 251] on button at bounding box center [19, 236] width 39 height 39
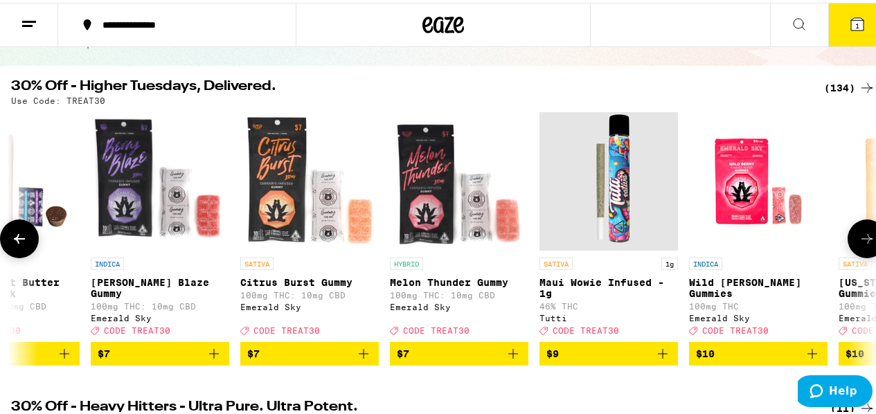
click at [17, 251] on button at bounding box center [19, 236] width 39 height 39
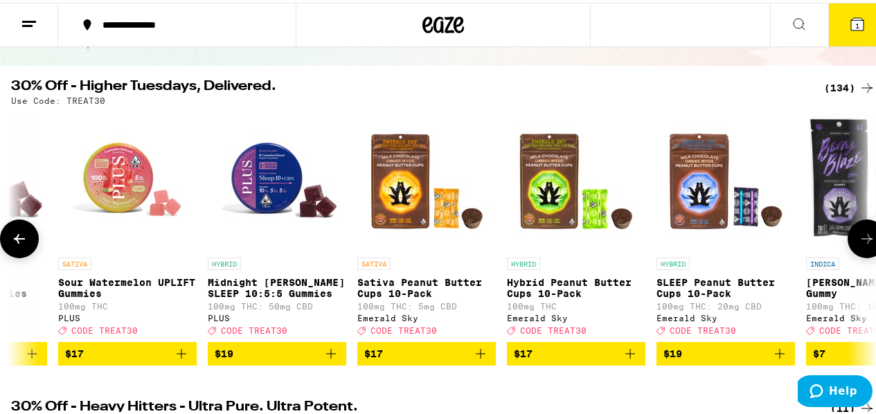
click at [17, 251] on button at bounding box center [19, 236] width 39 height 39
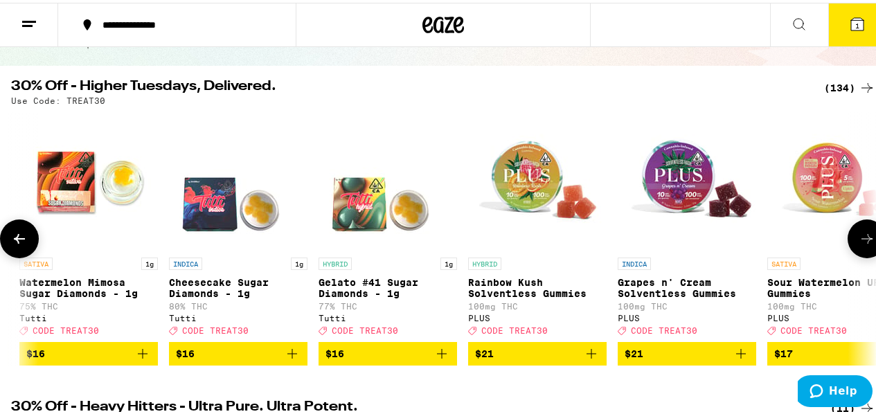
scroll to position [0, 737]
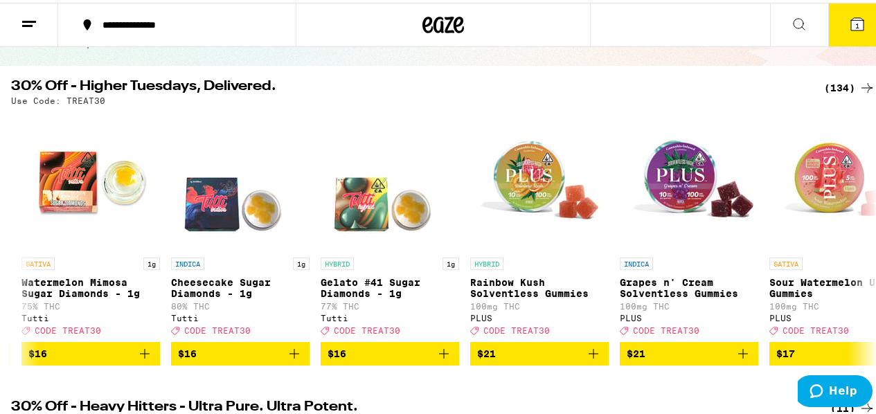
click at [29, 13] on icon at bounding box center [29, 21] width 17 height 17
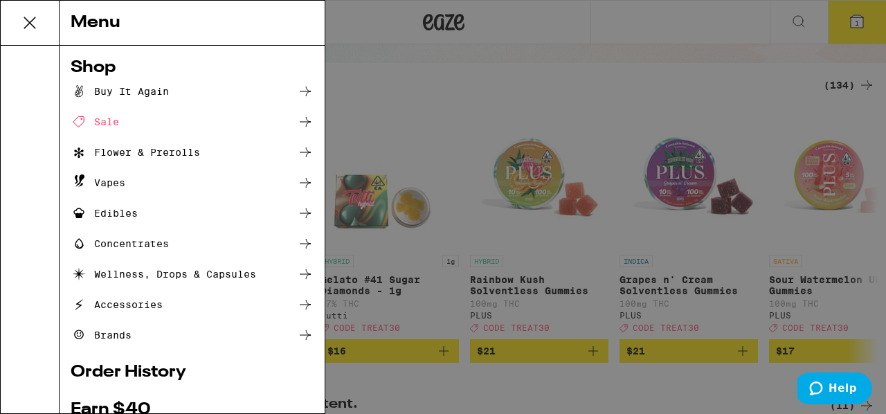
click at [124, 219] on div "Edibles" at bounding box center [104, 213] width 67 height 17
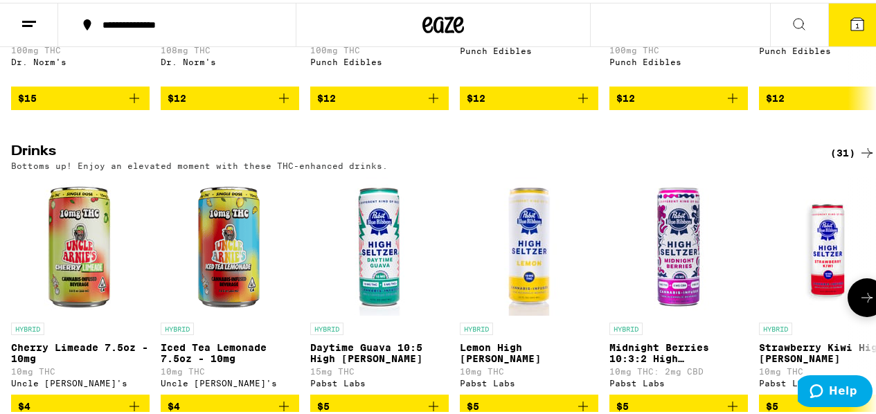
scroll to position [807, 0]
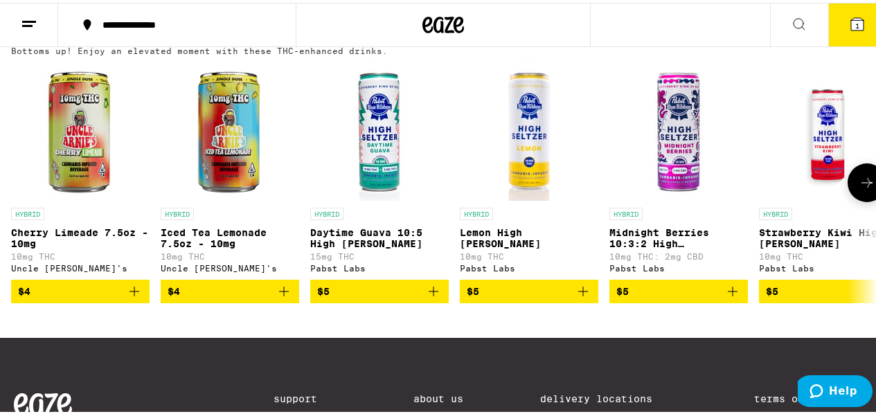
click at [858, 188] on icon at bounding box center [866, 180] width 17 height 17
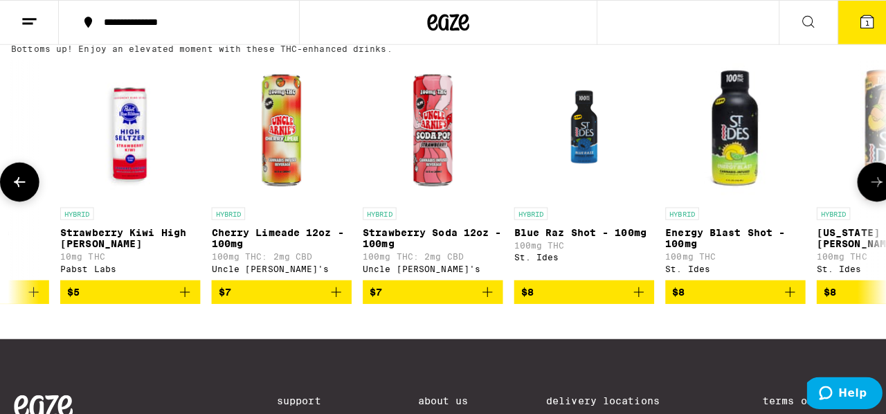
scroll to position [0, 703]
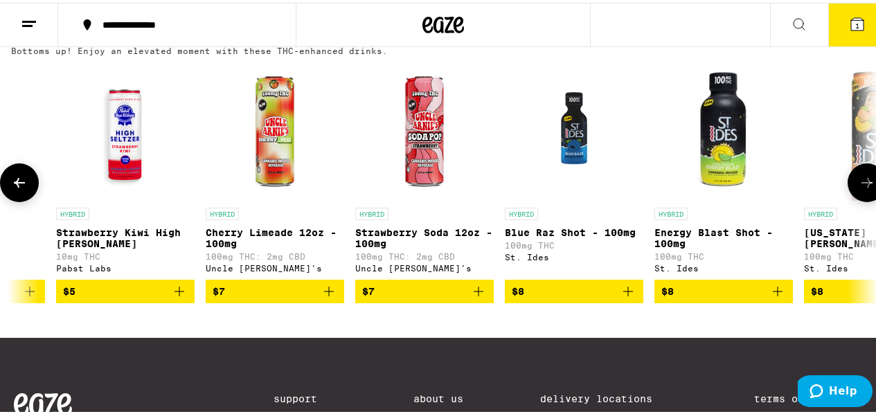
click at [631, 297] on icon "Add to bag" at bounding box center [628, 288] width 17 height 17
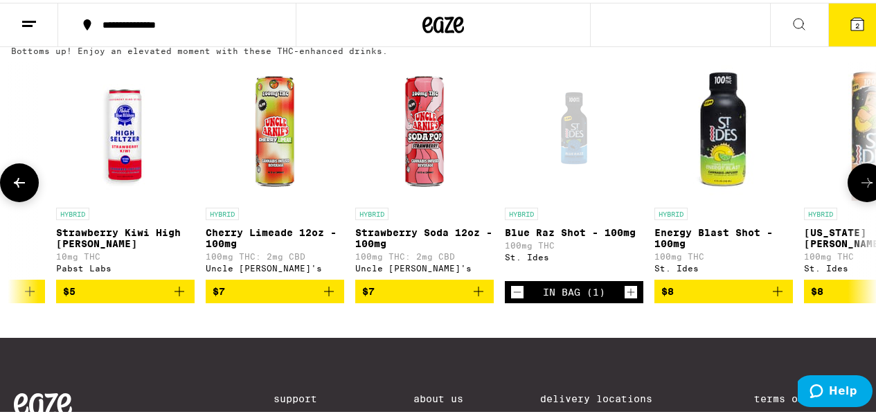
click at [630, 298] on icon "Increment" at bounding box center [630, 289] width 12 height 17
click at [515, 289] on icon "Decrement" at bounding box center [518, 289] width 8 height 0
click at [627, 298] on icon "Increment" at bounding box center [630, 289] width 12 height 17
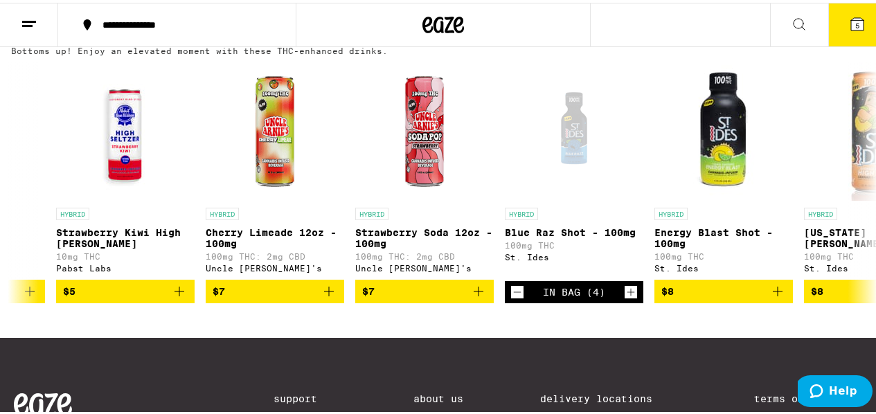
click at [855, 30] on button "5" at bounding box center [857, 22] width 58 height 43
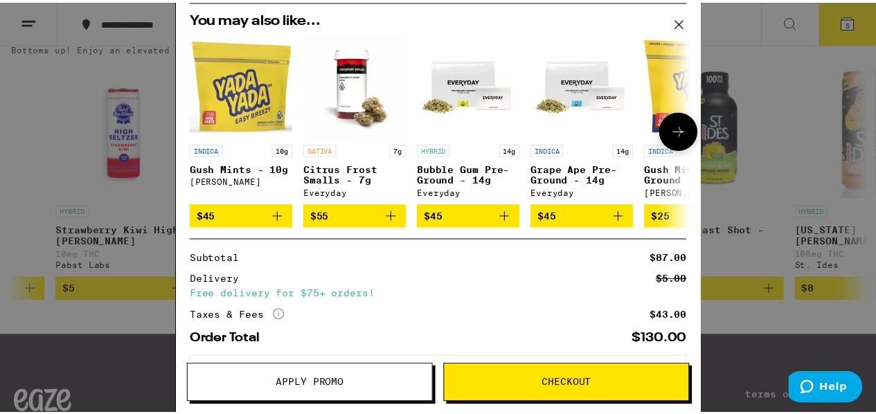
scroll to position [210, 0]
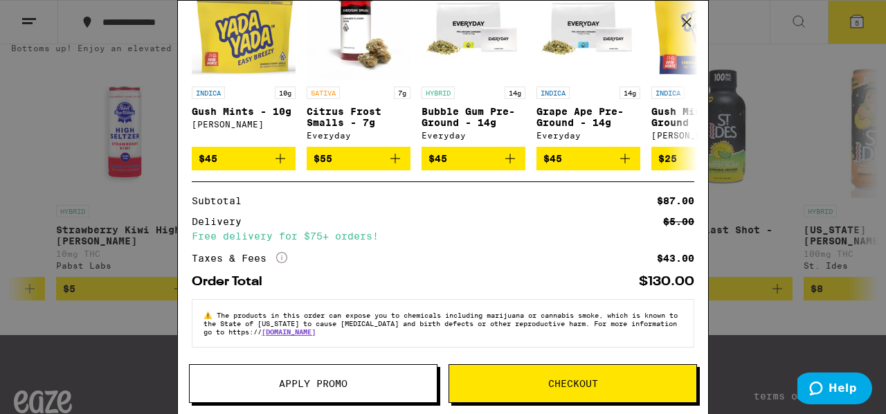
click at [365, 380] on span "Apply Promo" at bounding box center [313, 384] width 247 height 10
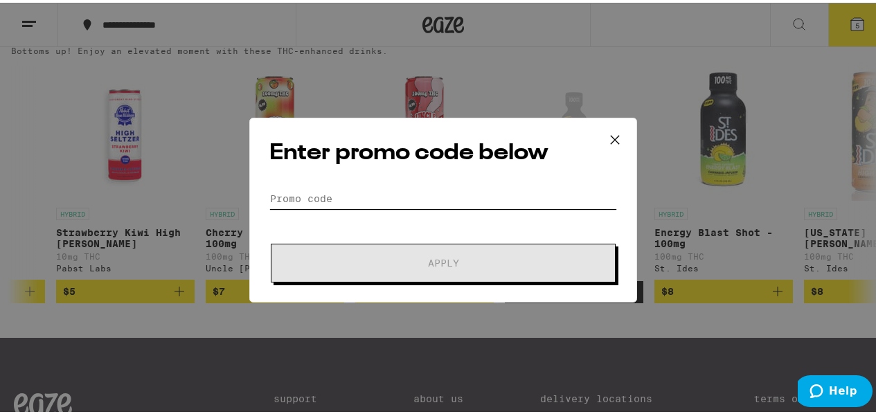
click at [409, 186] on input "Promo Code" at bounding box center [443, 196] width 348 height 21
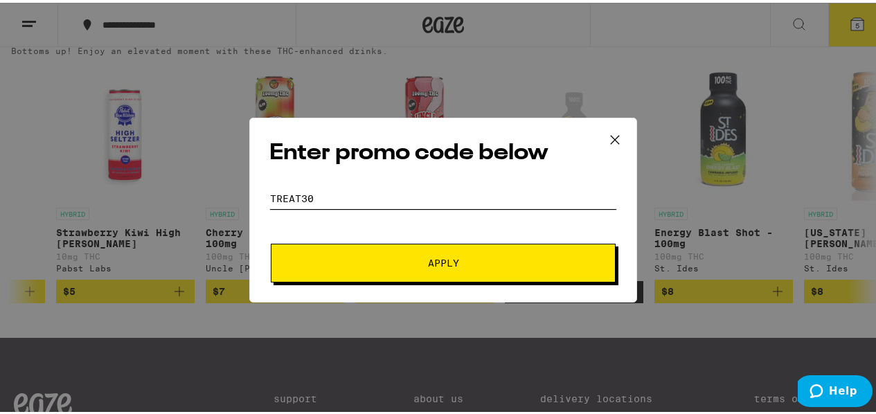
type input "treat30"
click at [271, 241] on button "Apply" at bounding box center [443, 260] width 345 height 39
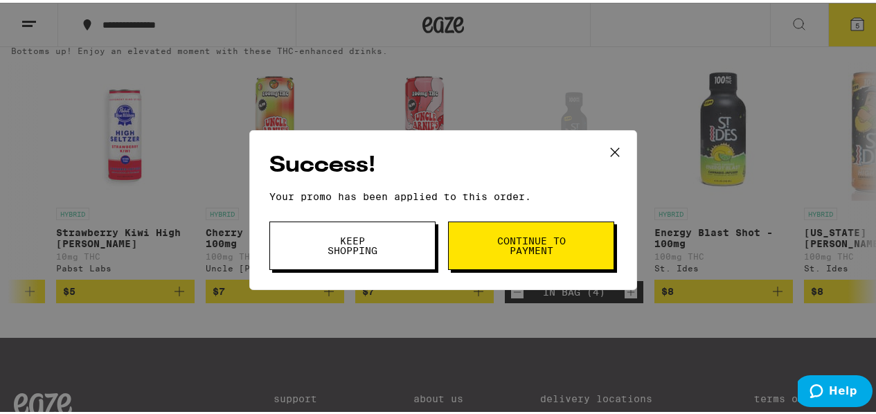
click at [514, 258] on button "Continue to payment" at bounding box center [531, 243] width 166 height 48
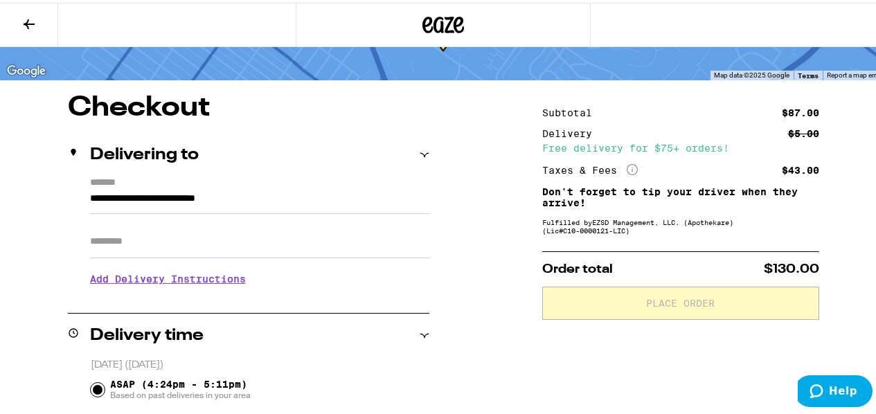
scroll to position [115, 0]
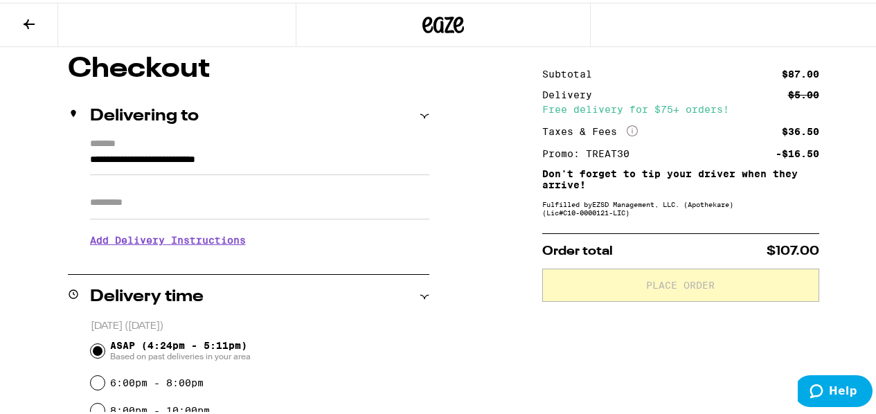
click at [231, 192] on input "Apt/Suite" at bounding box center [259, 199] width 339 height 33
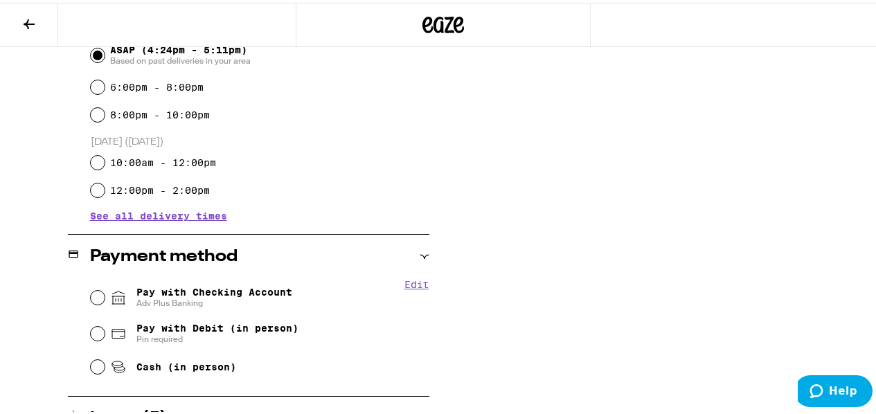
scroll to position [461, 0]
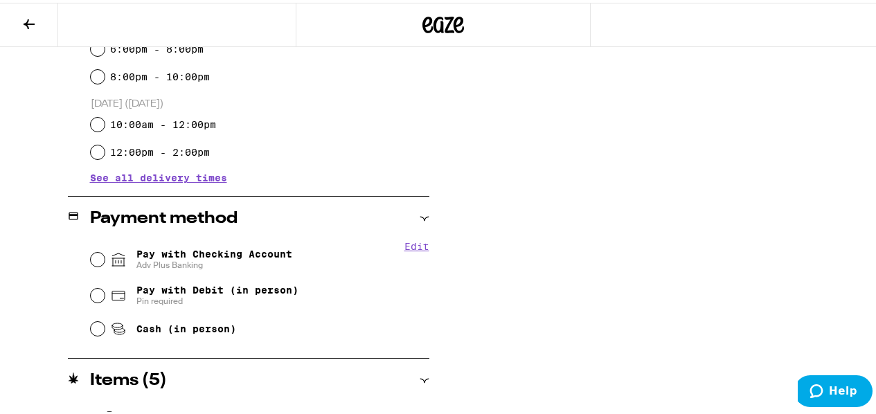
type input "*"
click at [93, 251] on input "Pay with Checking Account Adv Plus Banking" at bounding box center [98, 257] width 14 height 14
radio input "true"
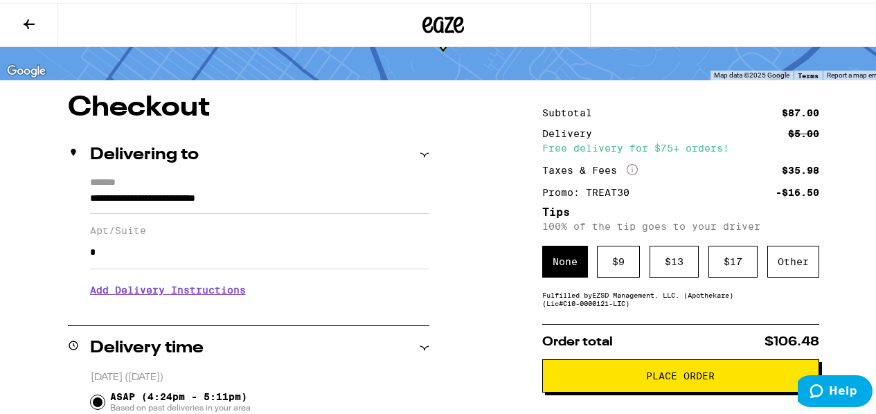
scroll to position [115, 0]
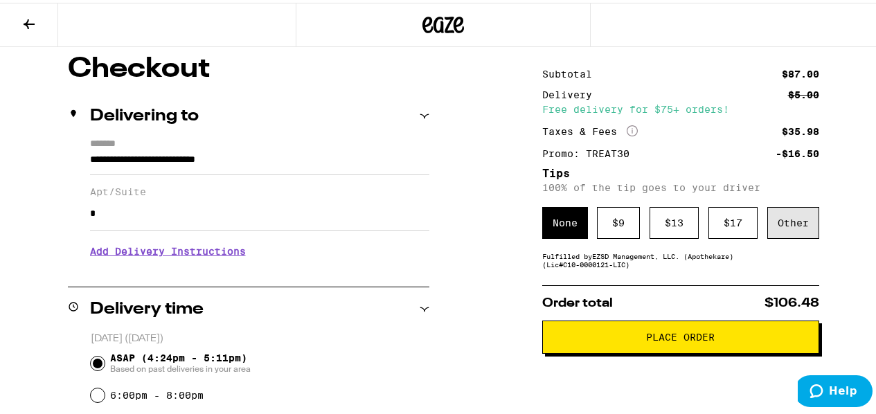
click at [769, 227] on div "Other" at bounding box center [793, 220] width 52 height 32
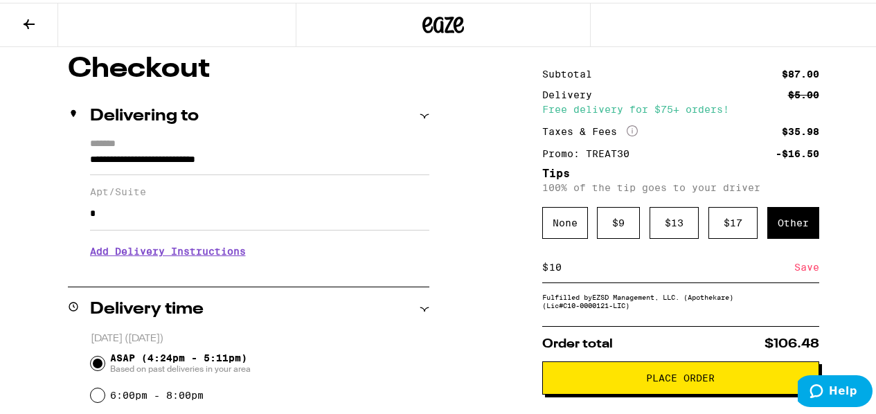
type input "10"
click at [795, 271] on div "Save" at bounding box center [806, 264] width 25 height 30
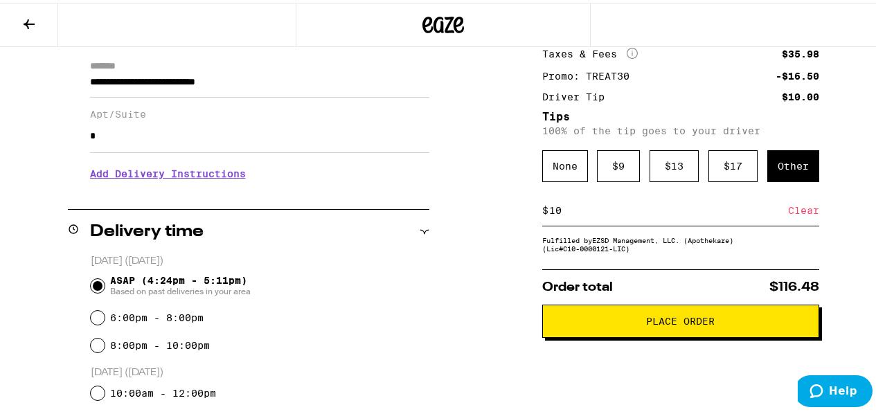
scroll to position [231, 0]
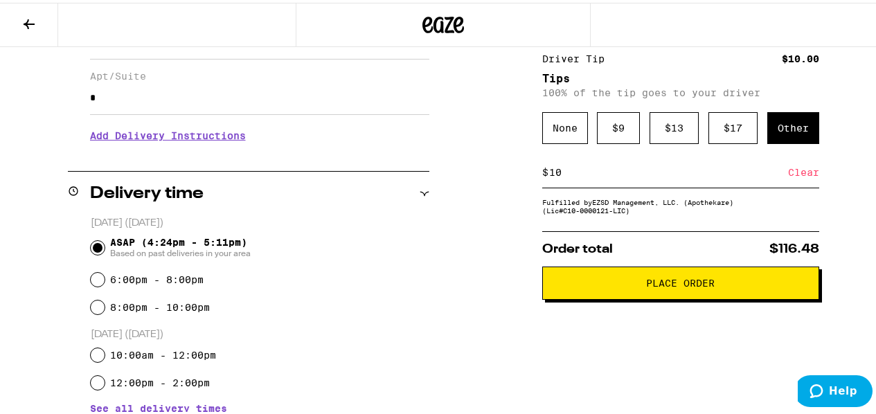
click at [731, 279] on button "Place Order" at bounding box center [680, 280] width 277 height 33
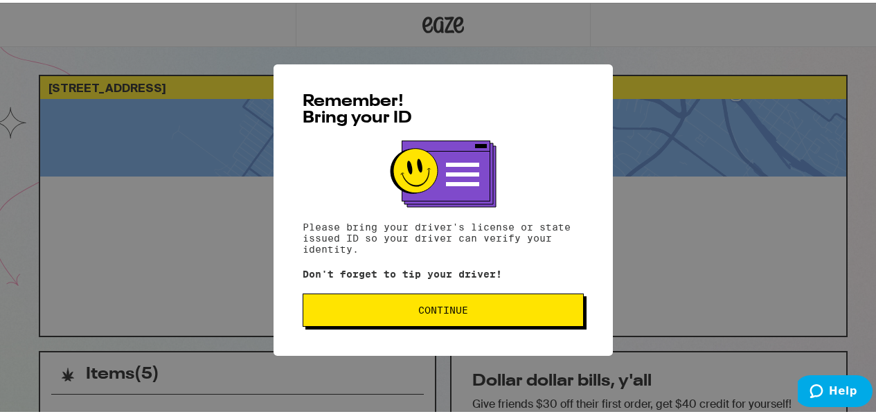
click at [476, 323] on button "Continue" at bounding box center [443, 307] width 281 height 33
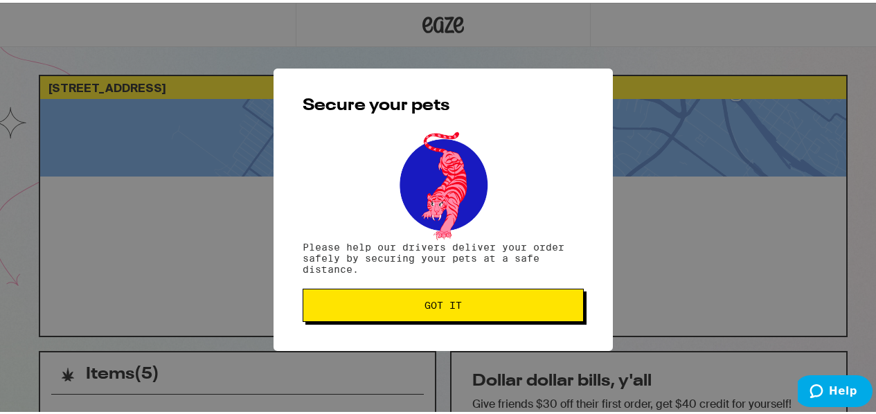
click at [476, 307] on span "Got it" at bounding box center [443, 303] width 258 height 10
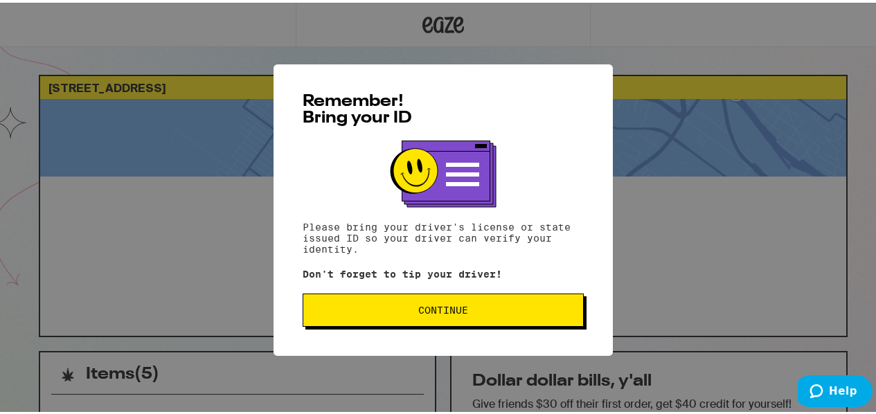
click at [442, 312] on span "Continue" at bounding box center [443, 308] width 50 height 10
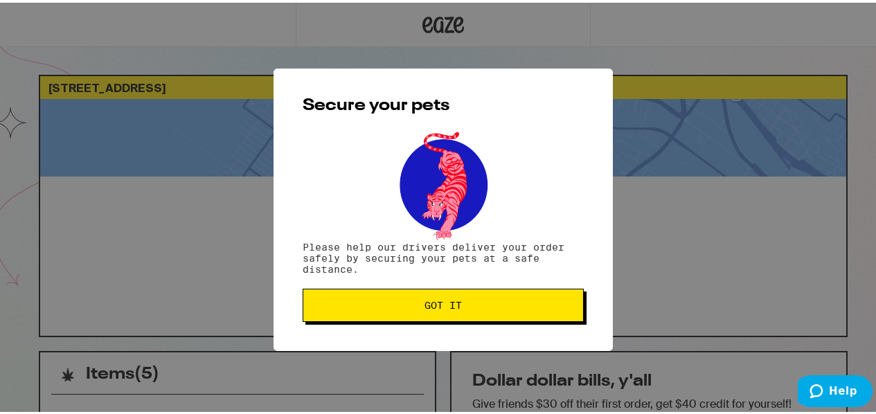
click at [440, 314] on button "Got it" at bounding box center [443, 302] width 281 height 33
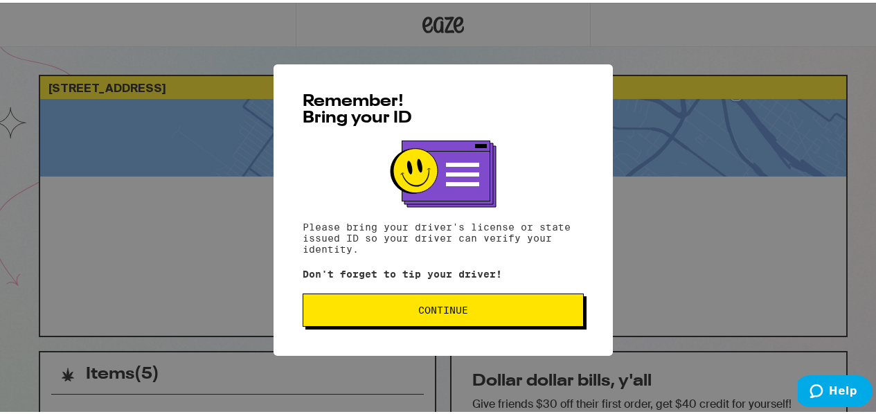
click at [485, 312] on span "Continue" at bounding box center [443, 308] width 258 height 10
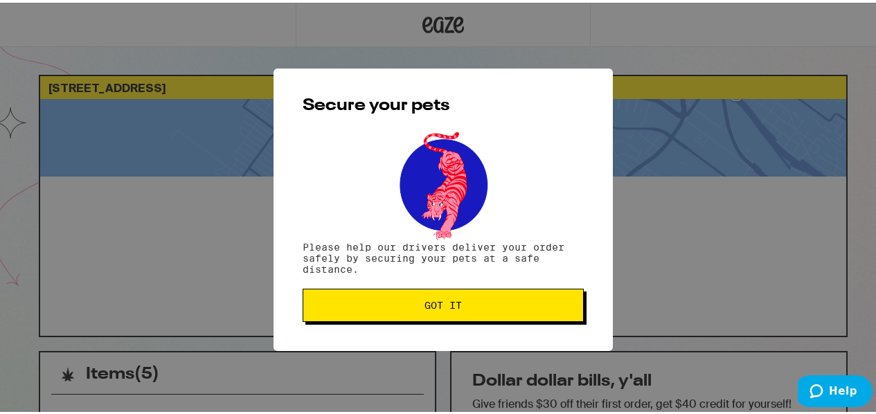
click at [465, 310] on button "Got it" at bounding box center [443, 302] width 281 height 33
